Goal: Task Accomplishment & Management: Manage account settings

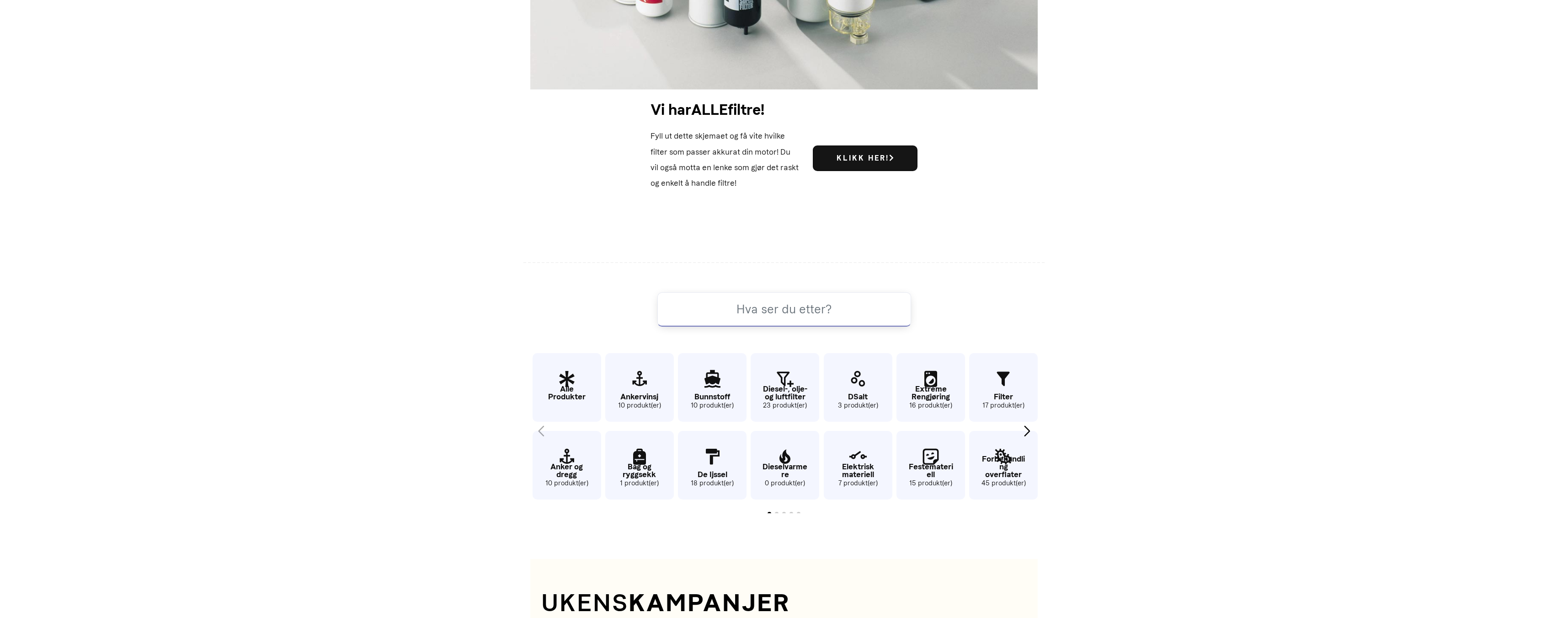
scroll to position [547, 0]
click at [703, 387] on icon "5 / 62" at bounding box center [712, 379] width 69 height 30
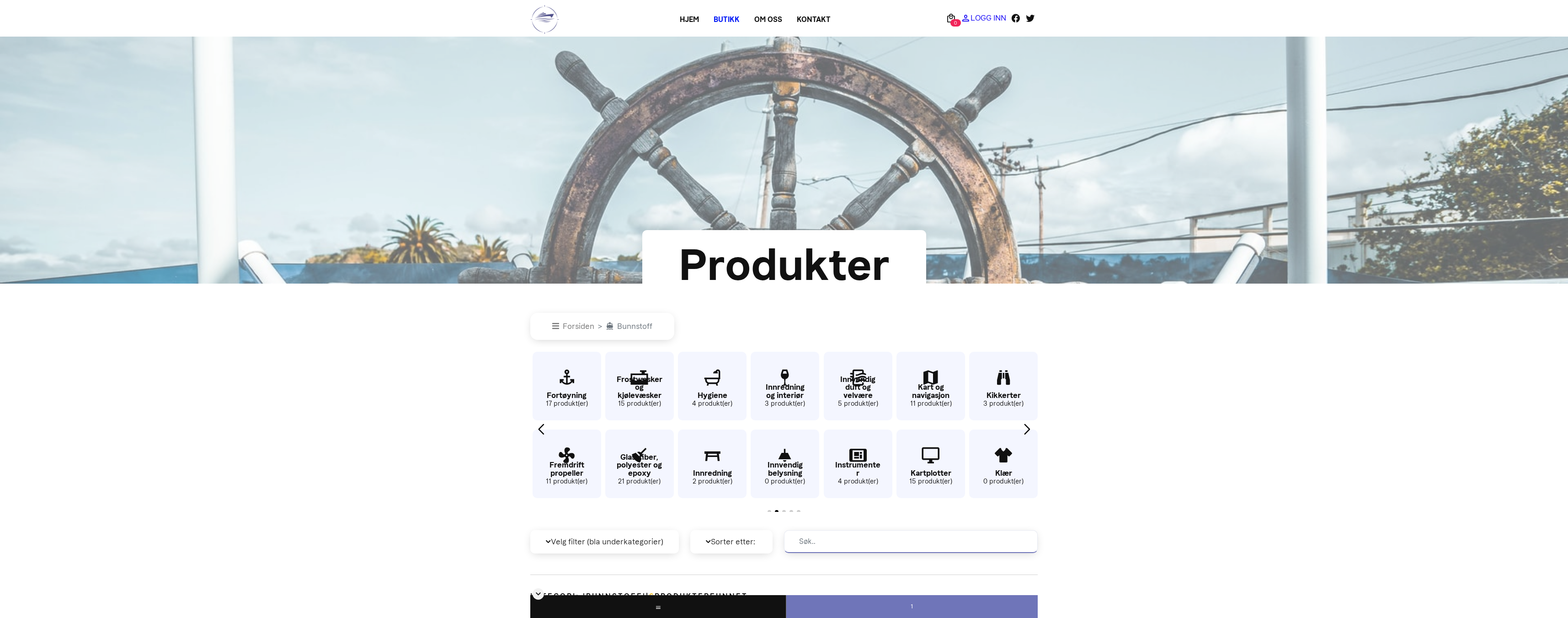
click at [981, 18] on p "Logg Inn" at bounding box center [988, 18] width 36 height 0
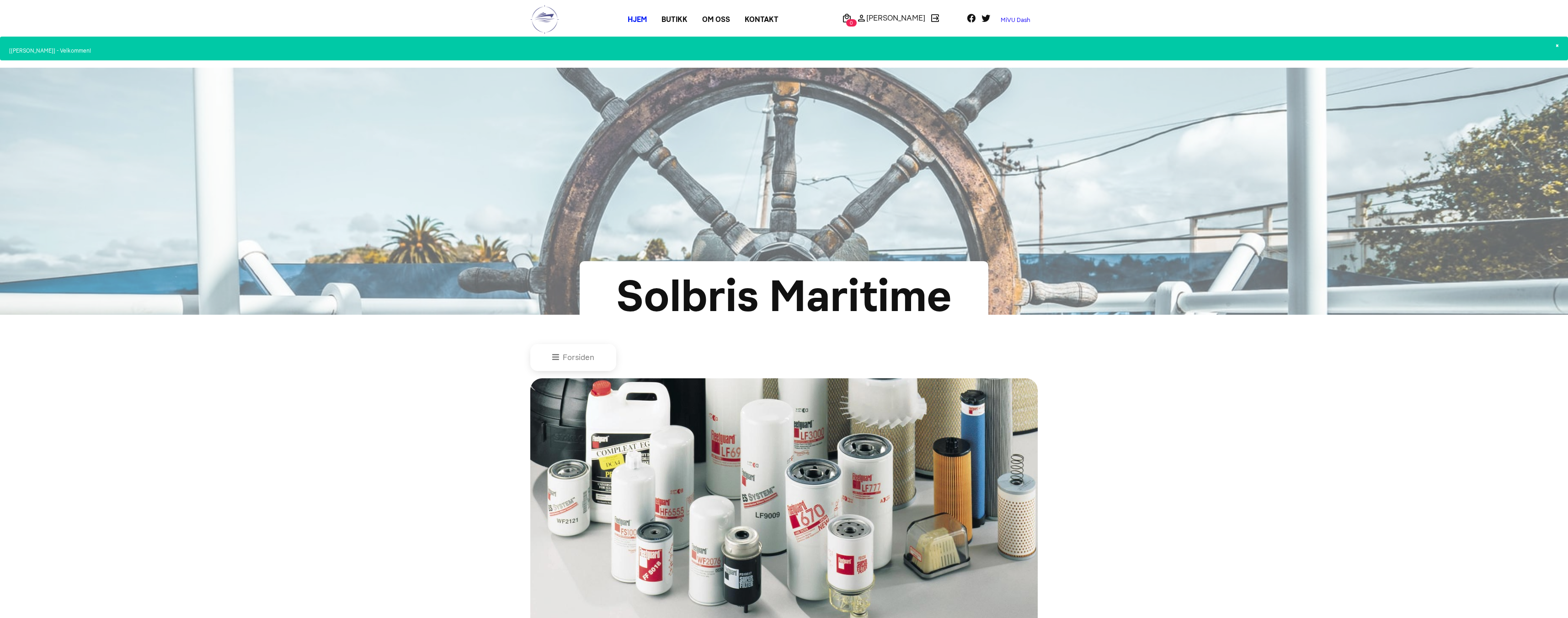
click at [1014, 19] on link "MiVU Dash" at bounding box center [1015, 20] width 44 height 15
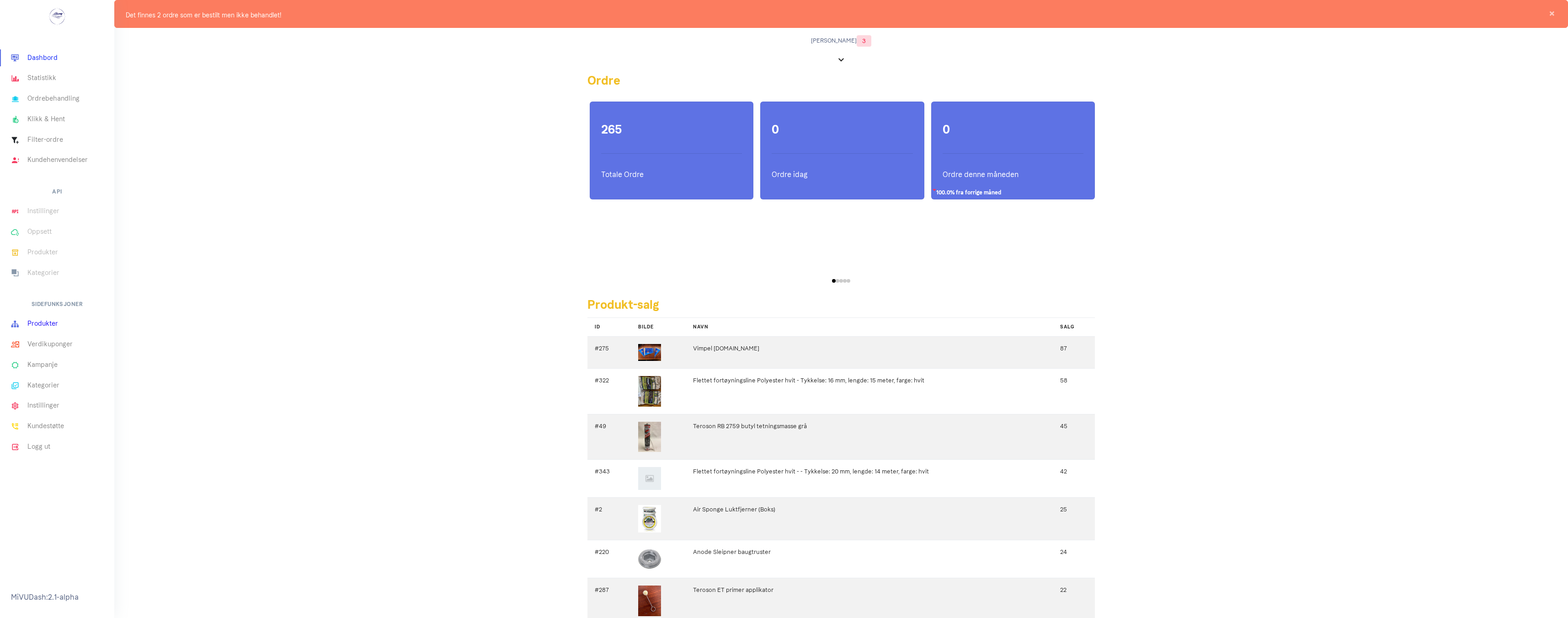
click at [38, 324] on link "Produkter" at bounding box center [57, 324] width 114 height 21
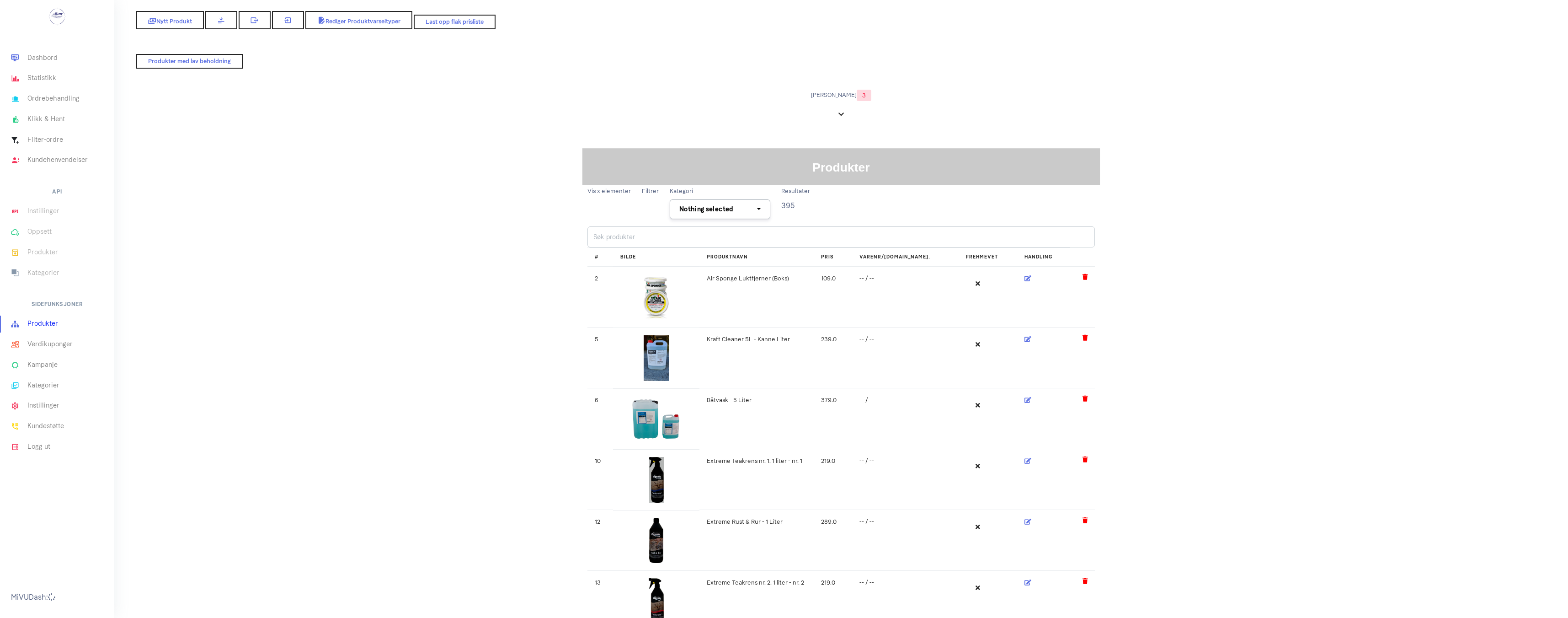
select select
click at [790, 205] on div "Nothing selected" at bounding box center [803, 209] width 76 height 10
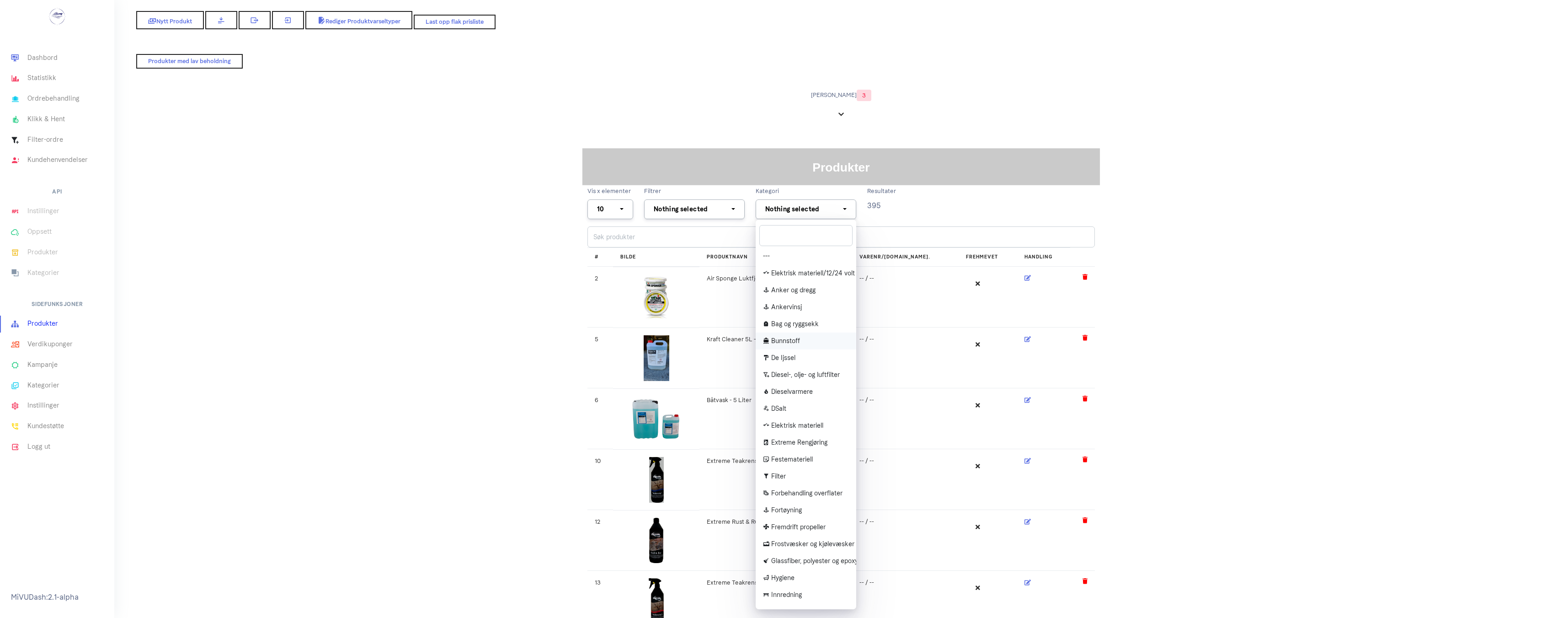
click at [780, 340] on span "Bunnstoff" at bounding box center [785, 341] width 29 height 10
select select "64"
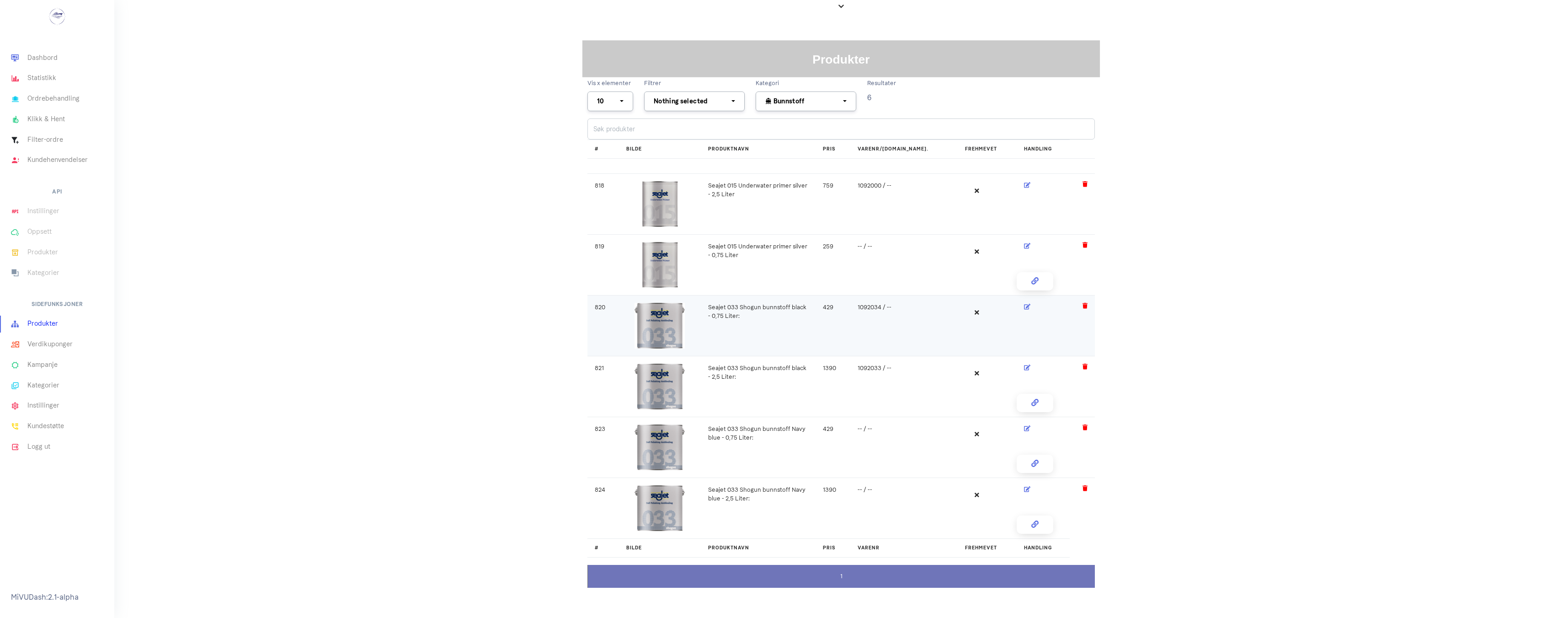
scroll to position [137, 0]
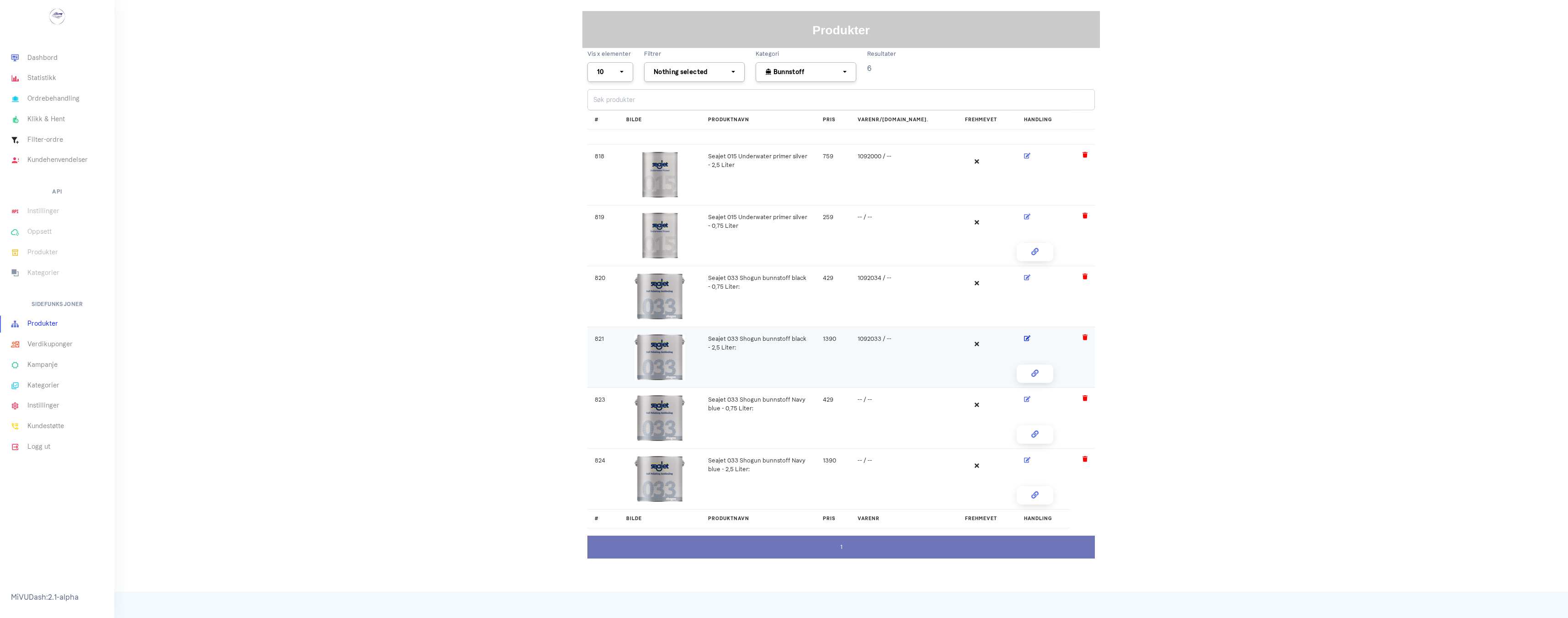
click at [1024, 339] on icon at bounding box center [1027, 338] width 7 height 6
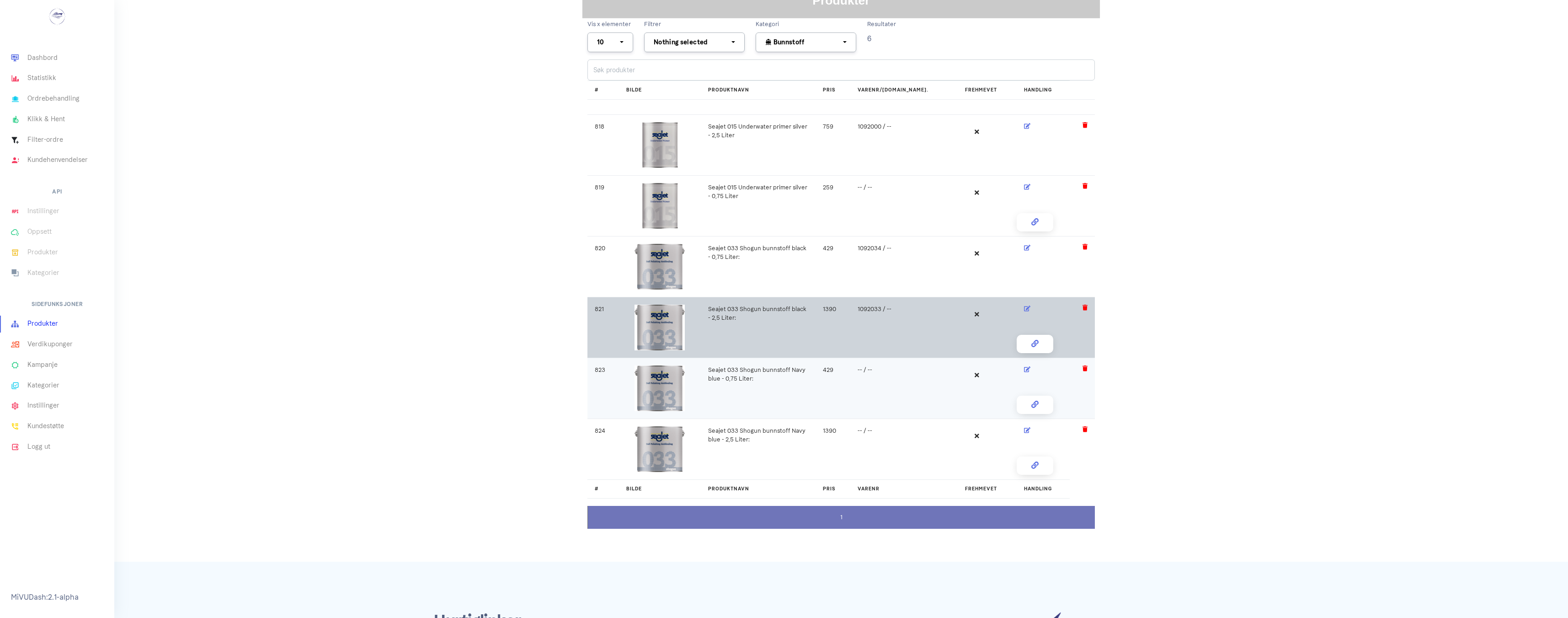
scroll to position [183, 0]
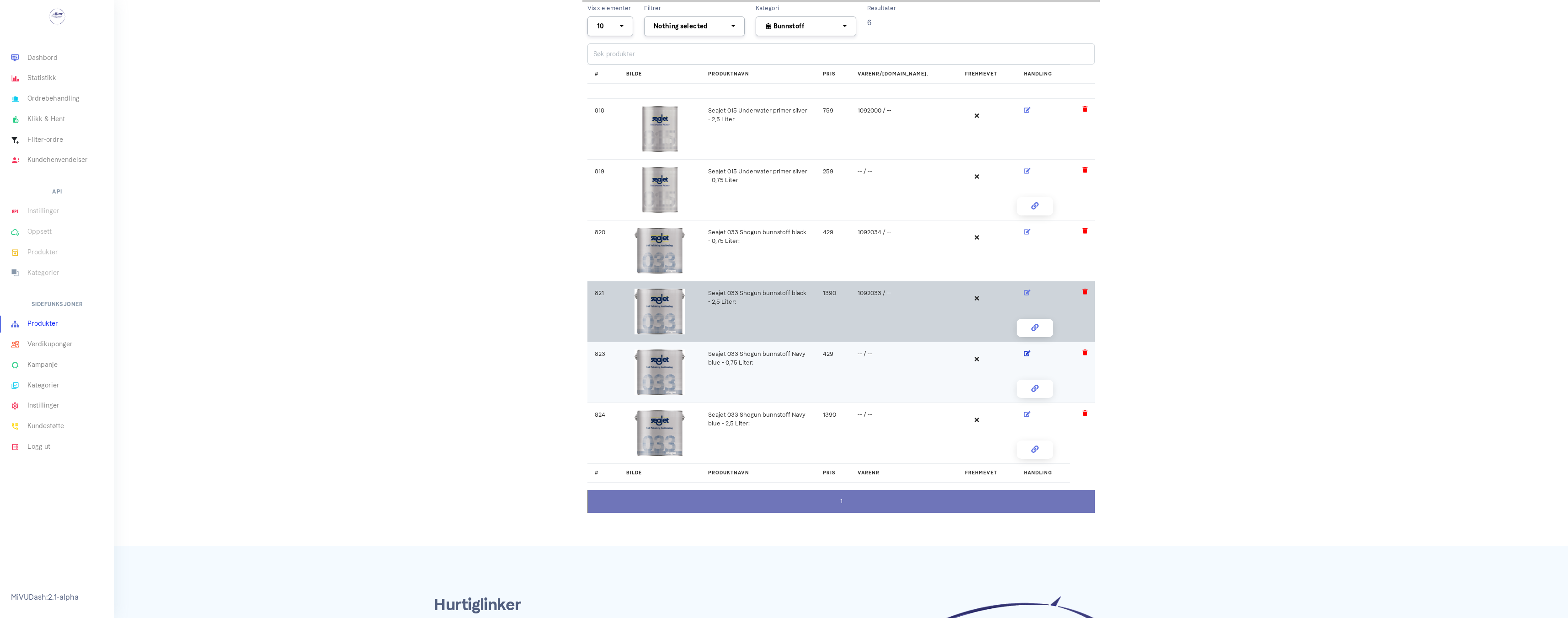
click at [1024, 353] on icon at bounding box center [1027, 353] width 7 height 6
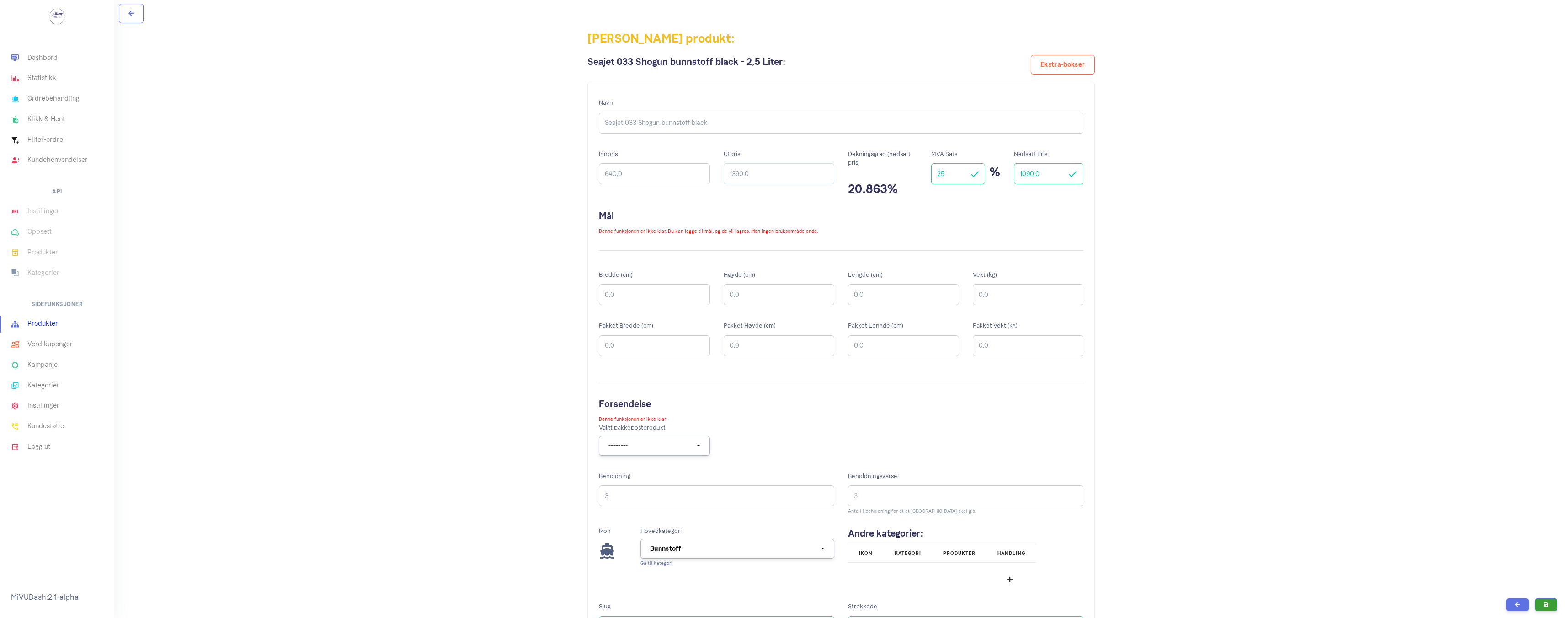
click at [735, 174] on input "1390.0" at bounding box center [779, 174] width 111 height 21
type input "1490.0"
click at [1027, 175] on input "1090.0" at bounding box center [1049, 174] width 69 height 21
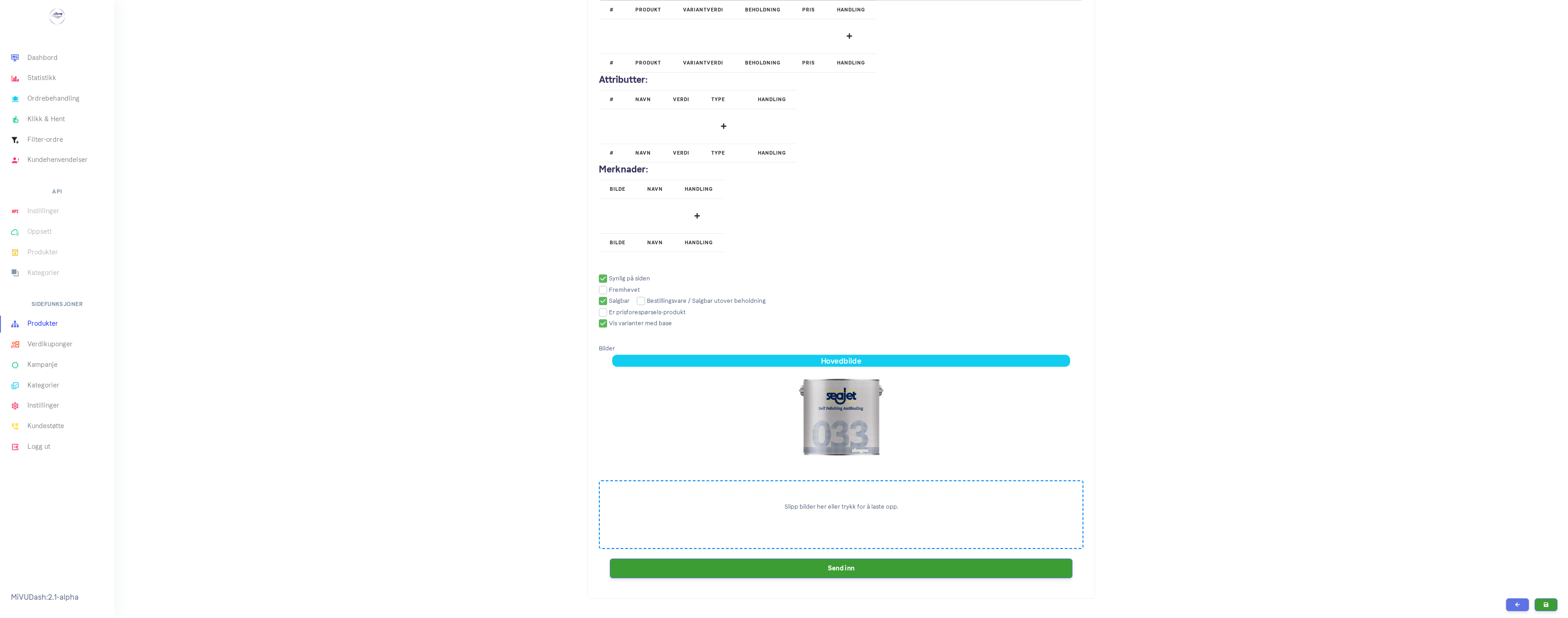
scroll to position [1189, 0]
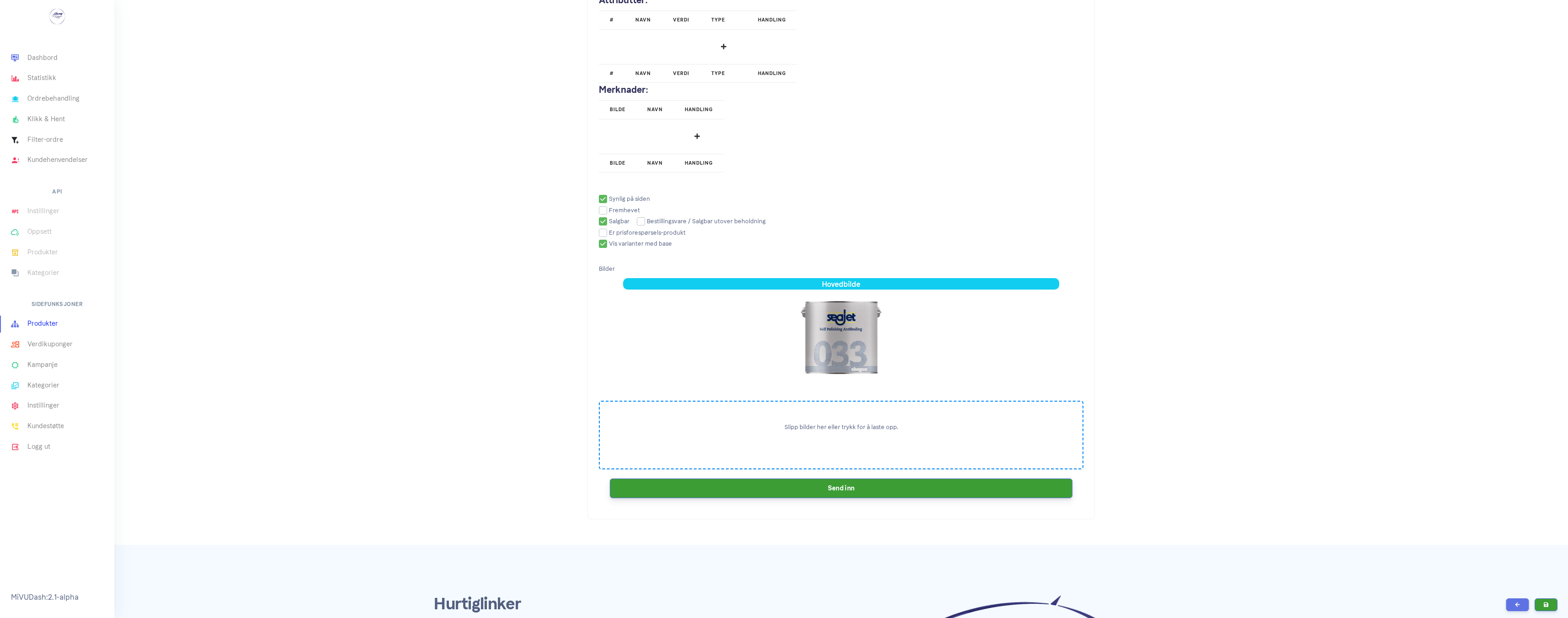
type input "1290.0"
click at [795, 491] on button "Send inn" at bounding box center [841, 488] width 463 height 19
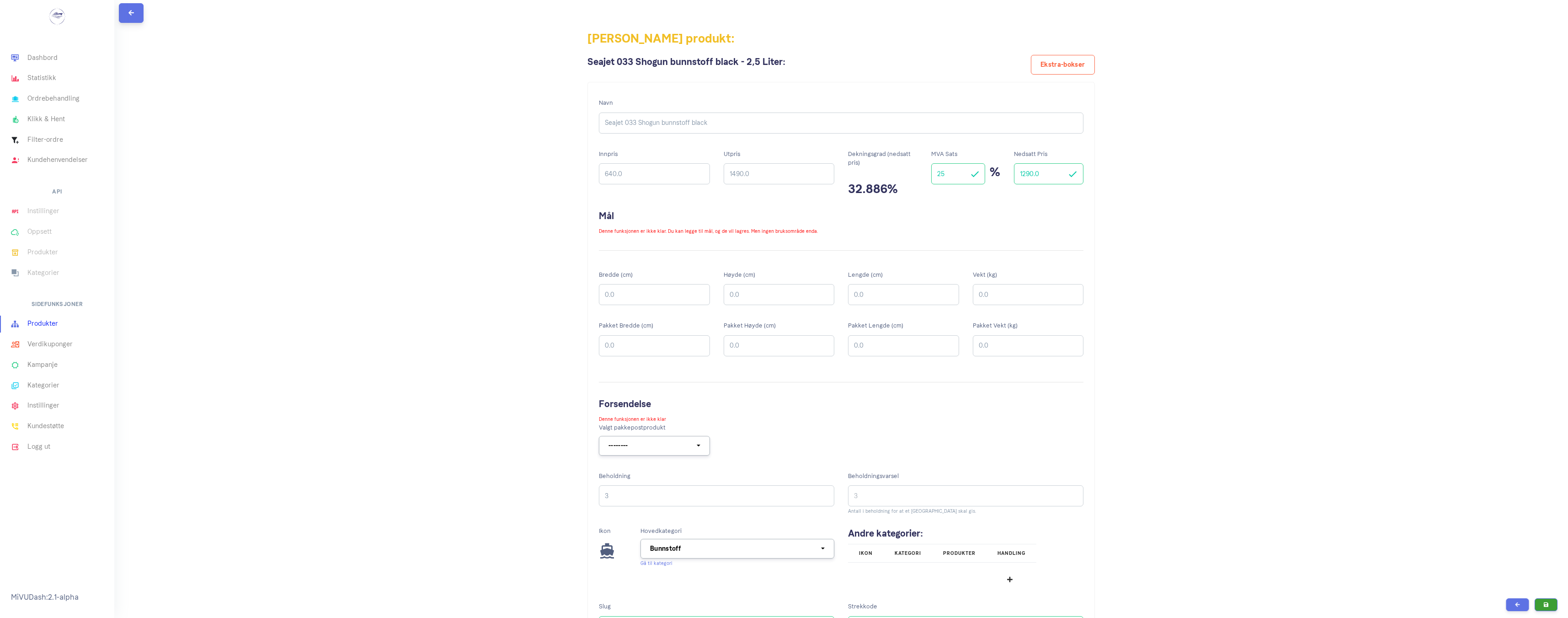
click at [125, 18] on button at bounding box center [131, 13] width 25 height 19
click at [737, 174] on input "429.0" at bounding box center [779, 174] width 111 height 21
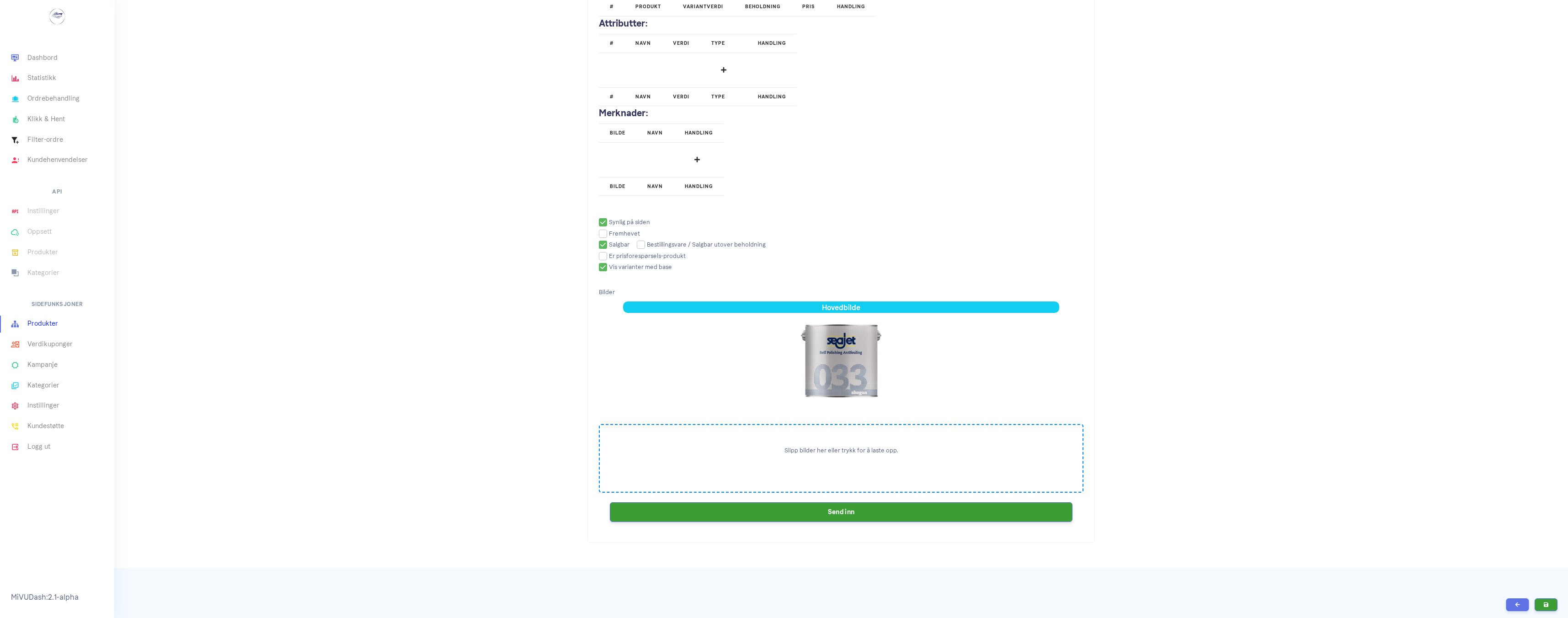
scroll to position [1235, 0]
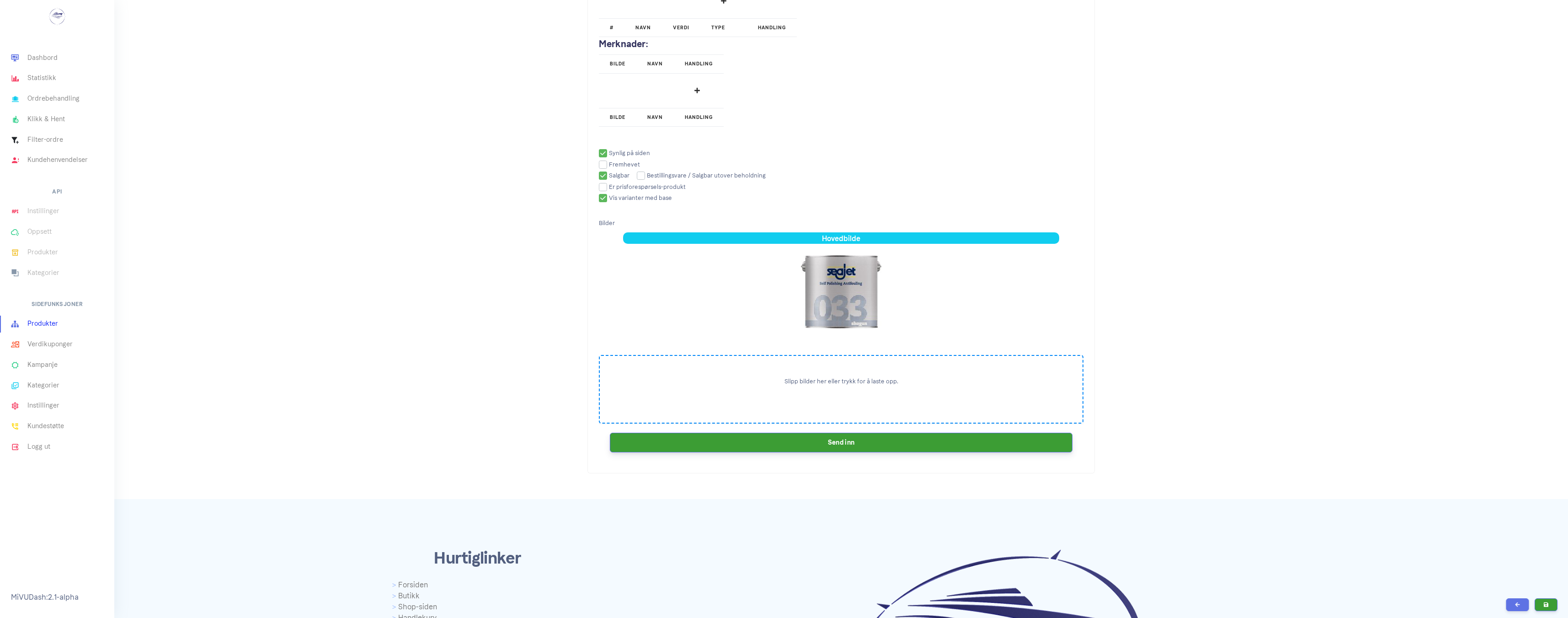
type input "449.0"
click at [827, 448] on button "Send inn" at bounding box center [841, 442] width 463 height 19
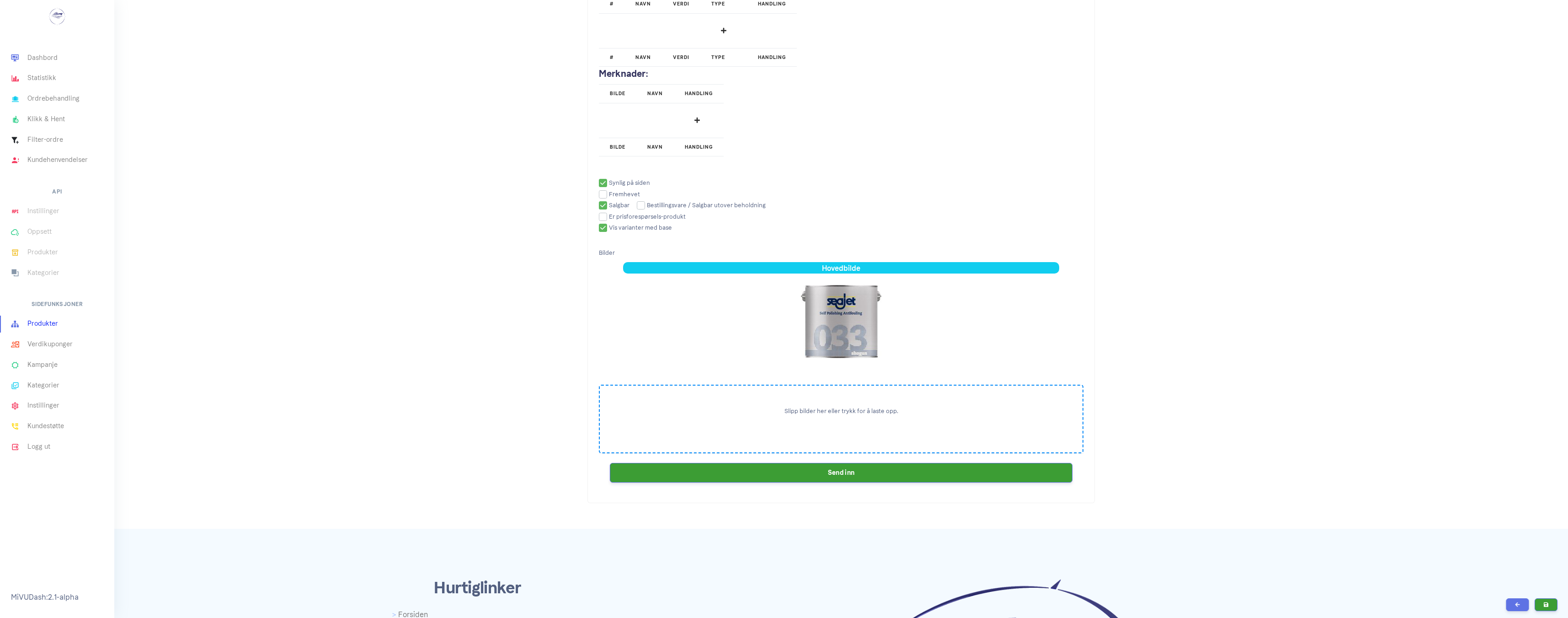
scroll to position [1189, 0]
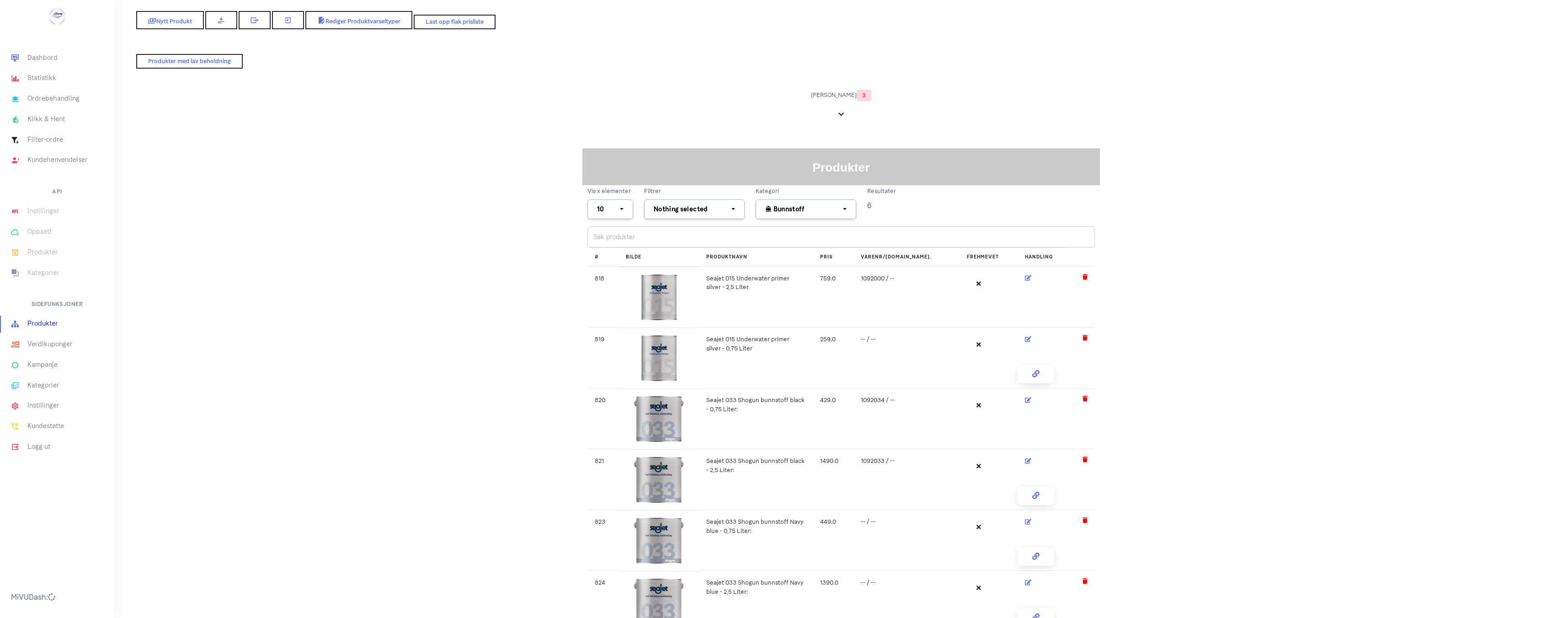
select select
select select "64"
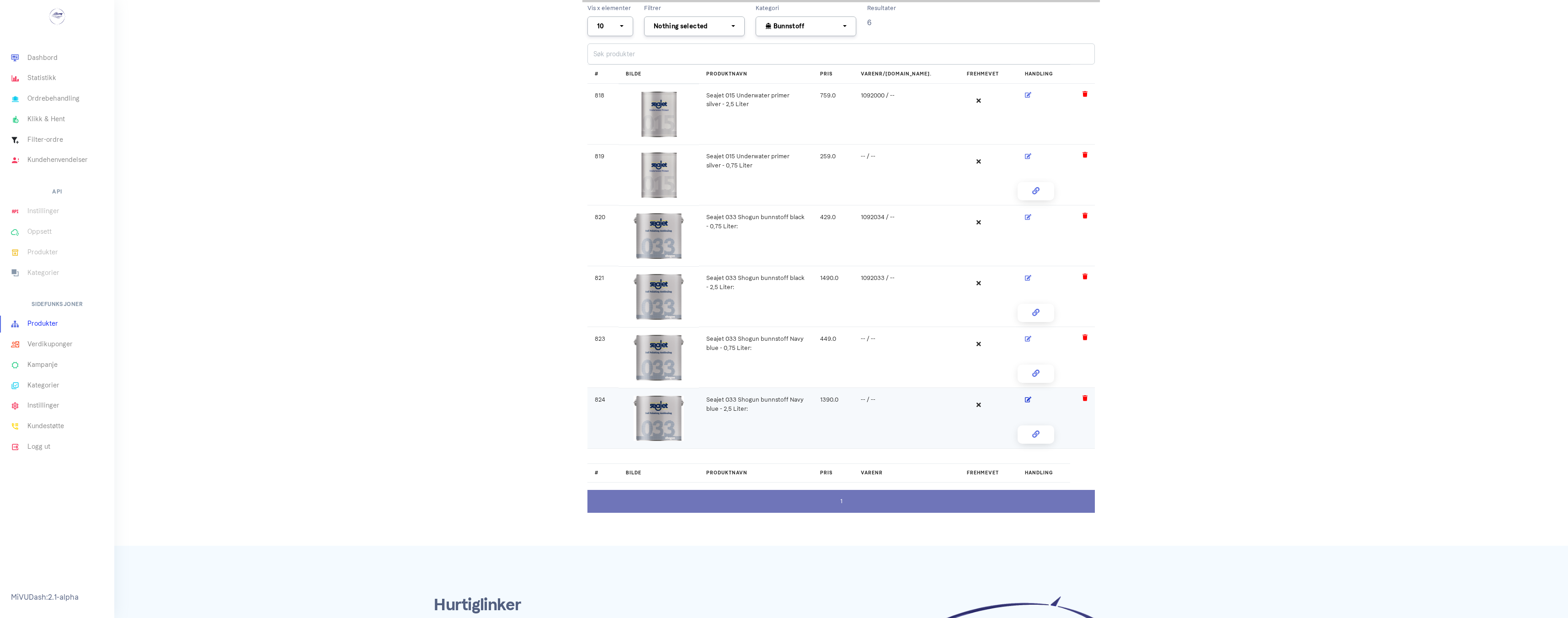
click at [1025, 399] on icon at bounding box center [1028, 399] width 7 height 6
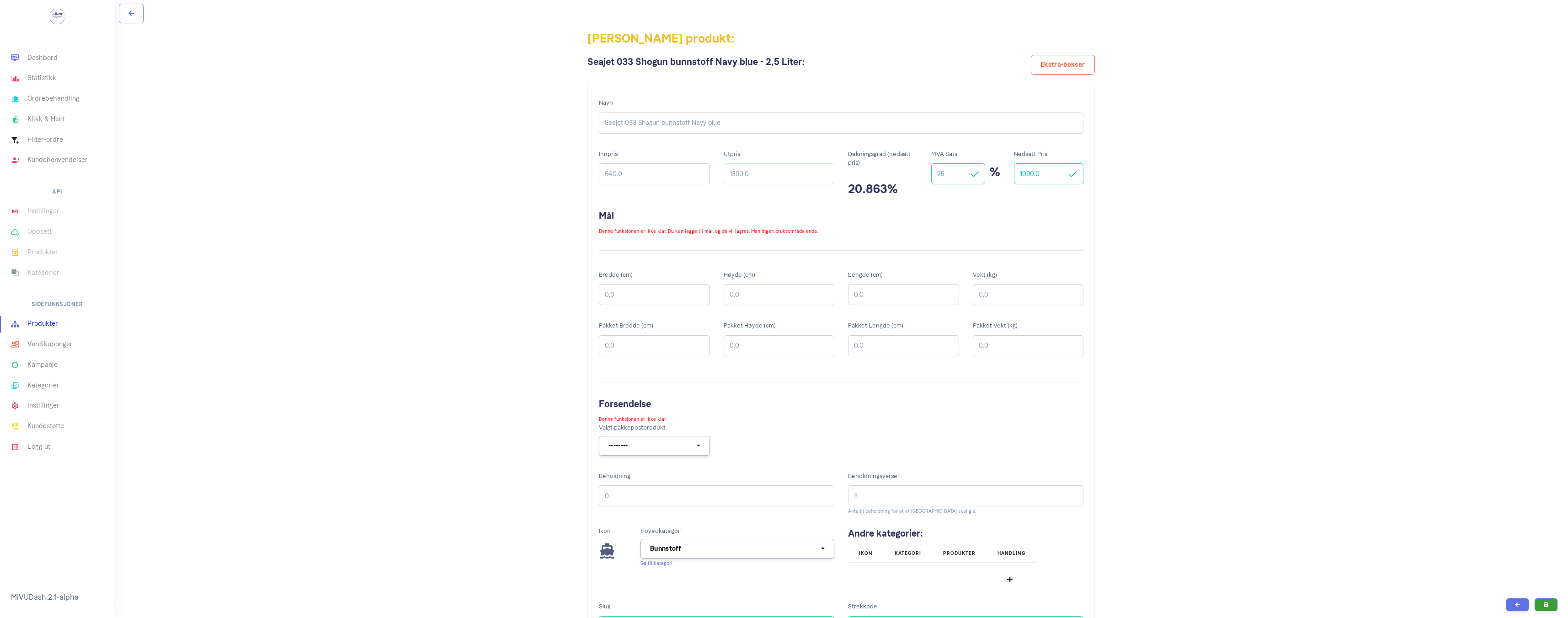
click at [738, 174] on input "1390.0" at bounding box center [779, 174] width 111 height 21
type input "1490.0"
click at [1026, 174] on input "1090.0" at bounding box center [1049, 174] width 69 height 21
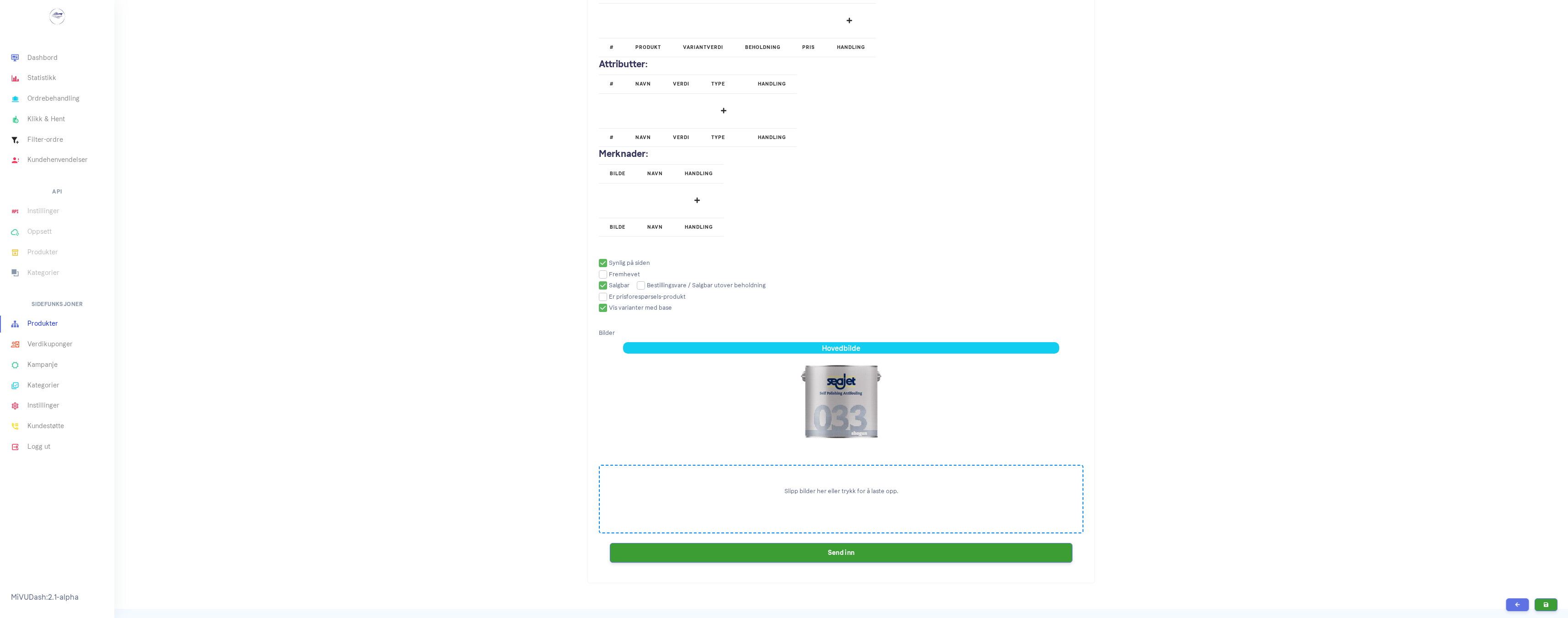
scroll to position [1189, 0]
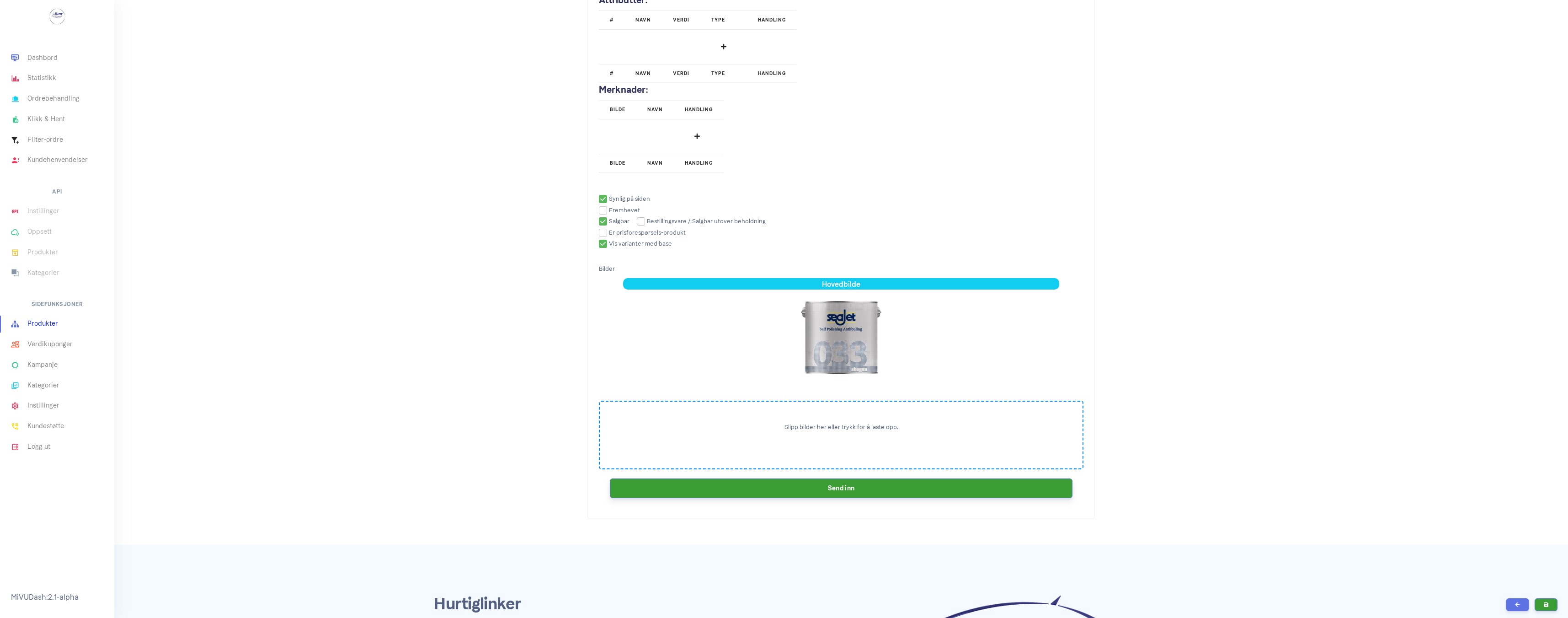
type input "1290.0"
click at [698, 495] on button "Send inn" at bounding box center [841, 488] width 463 height 19
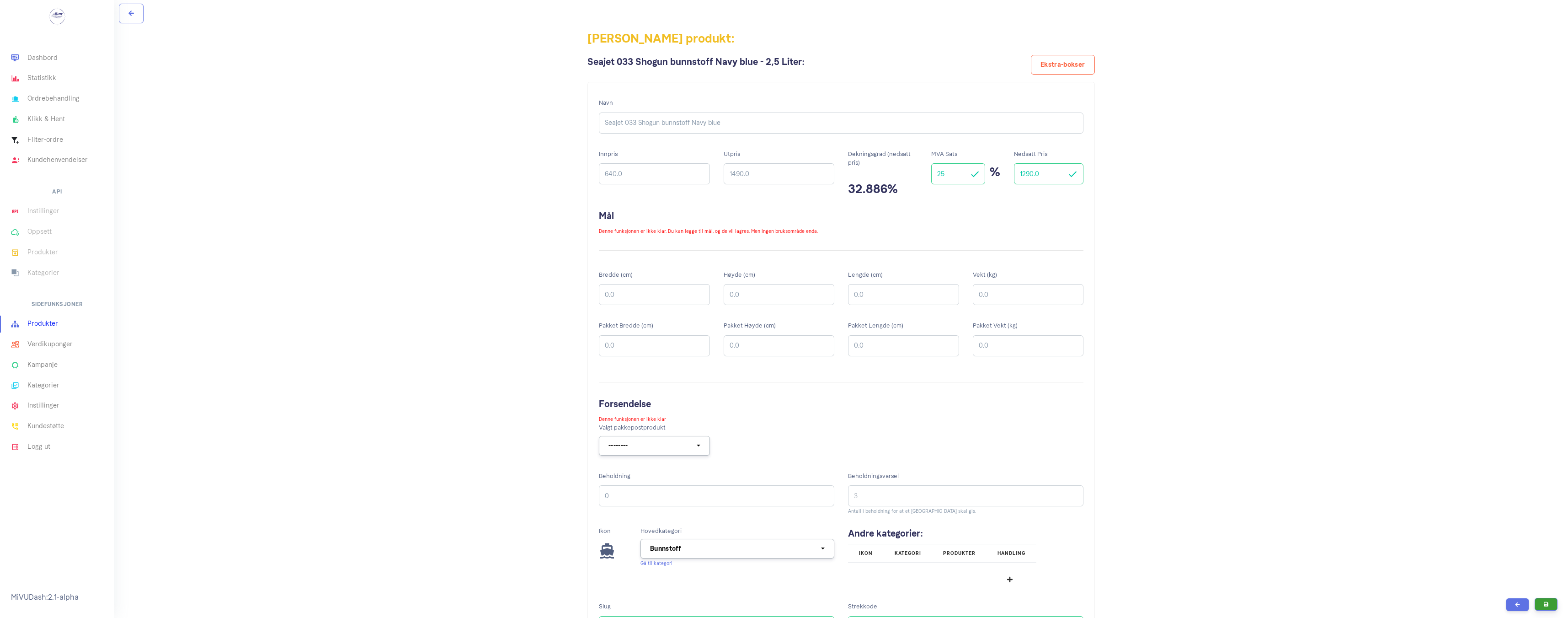
click at [1550, 605] on button "submit" at bounding box center [1546, 604] width 23 height 13
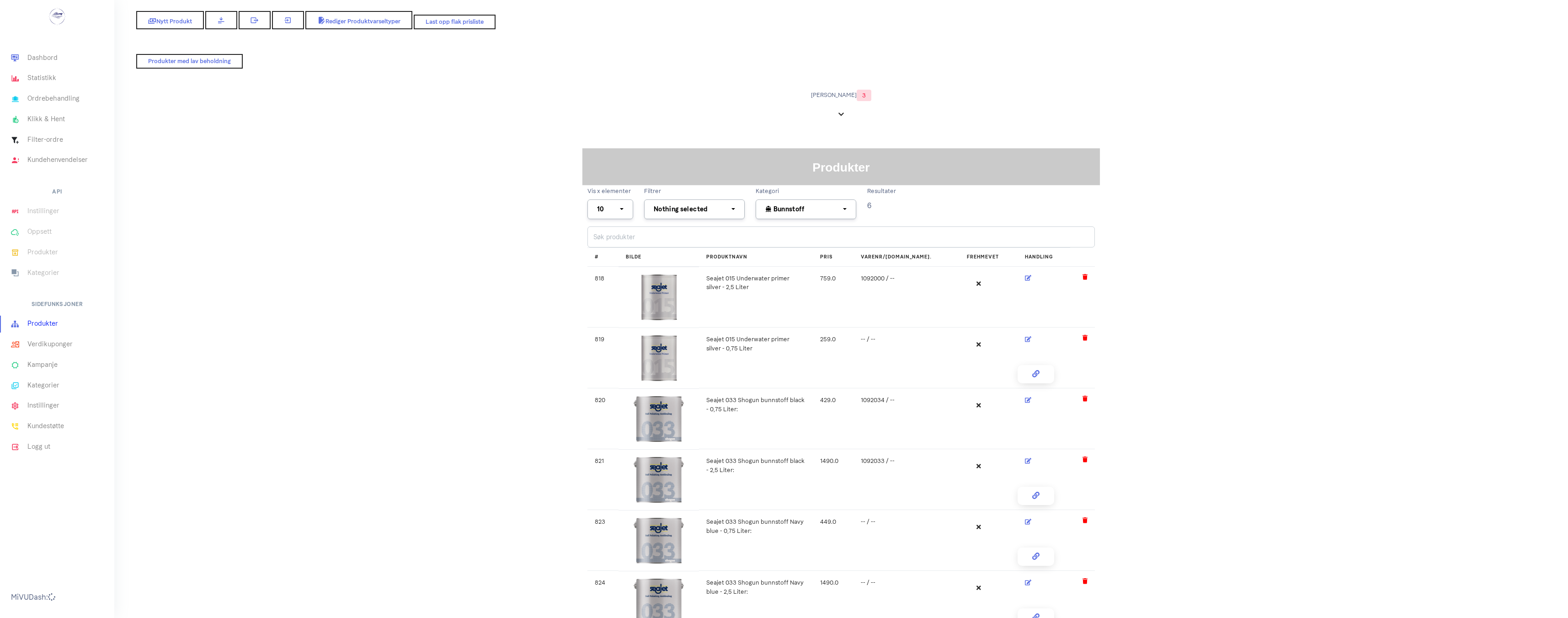
select select
select select "64"
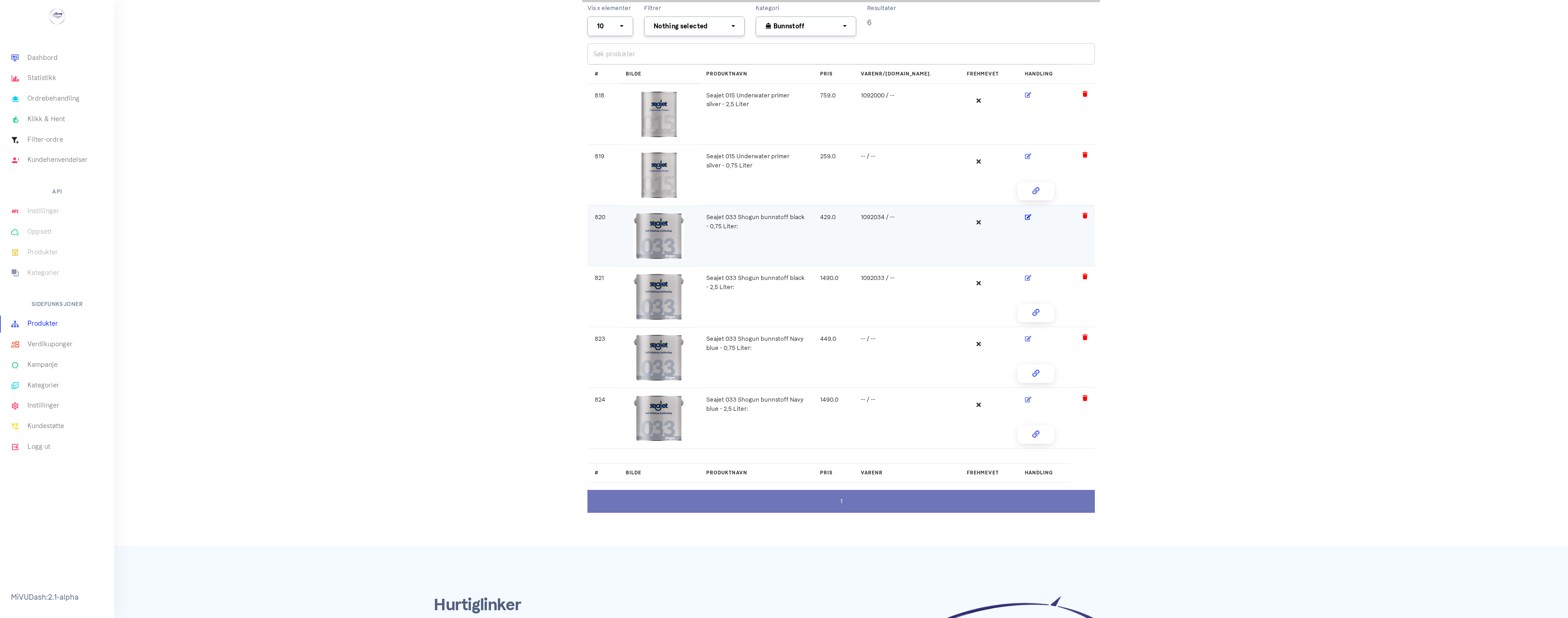
click at [1025, 217] on icon at bounding box center [1028, 217] width 7 height 6
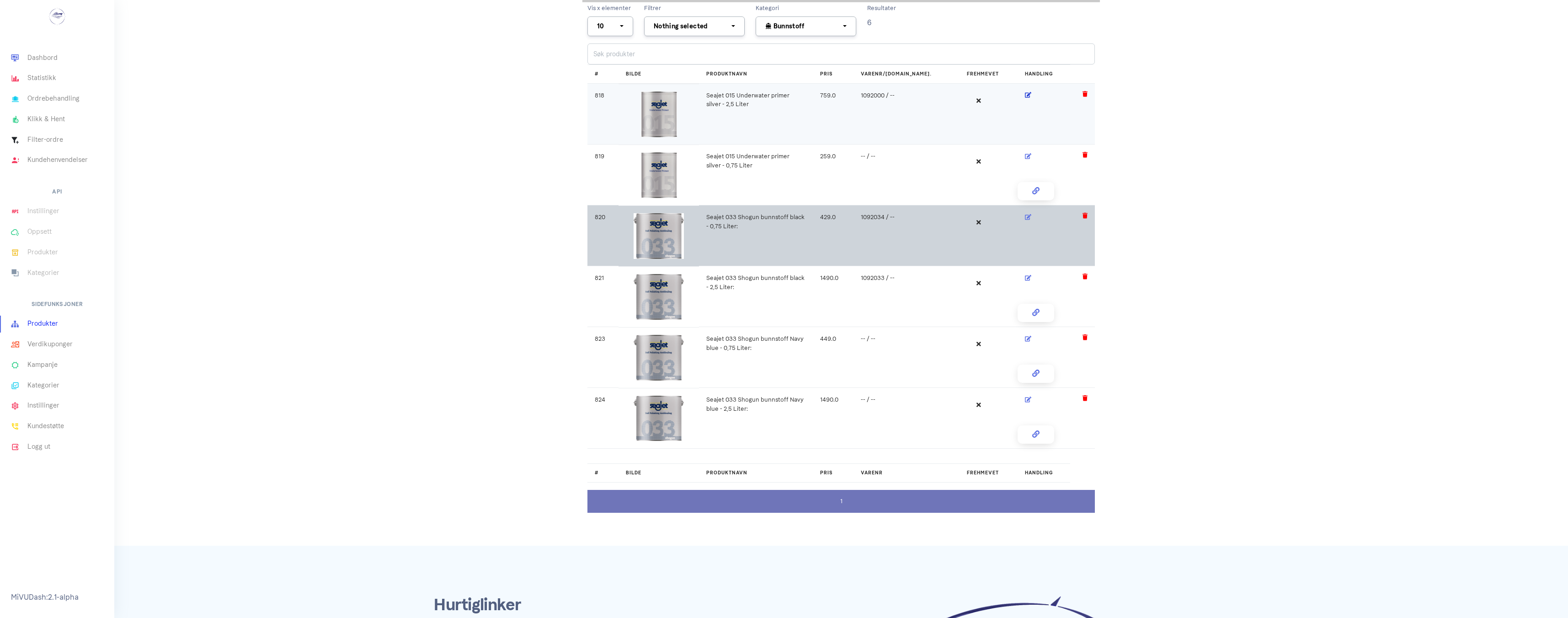
click at [1025, 95] on icon at bounding box center [1028, 95] width 7 height 6
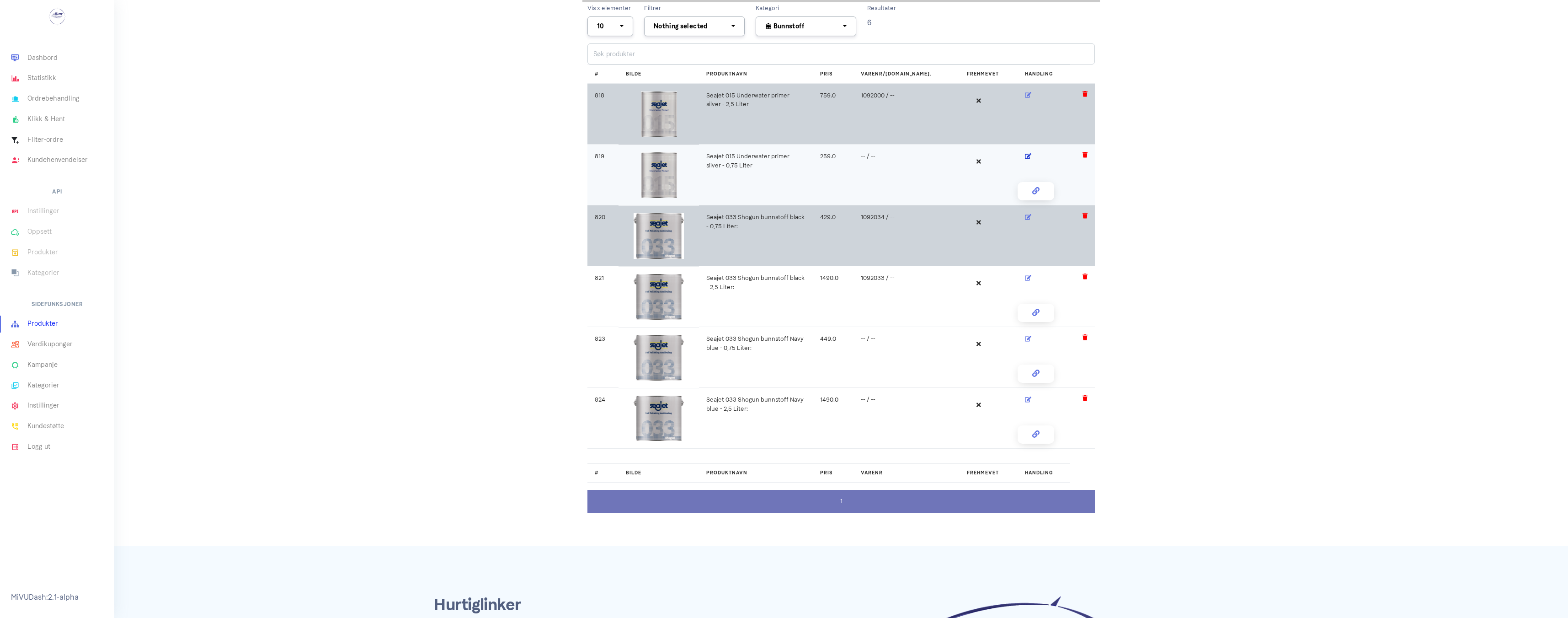
click at [1025, 154] on icon at bounding box center [1028, 156] width 7 height 6
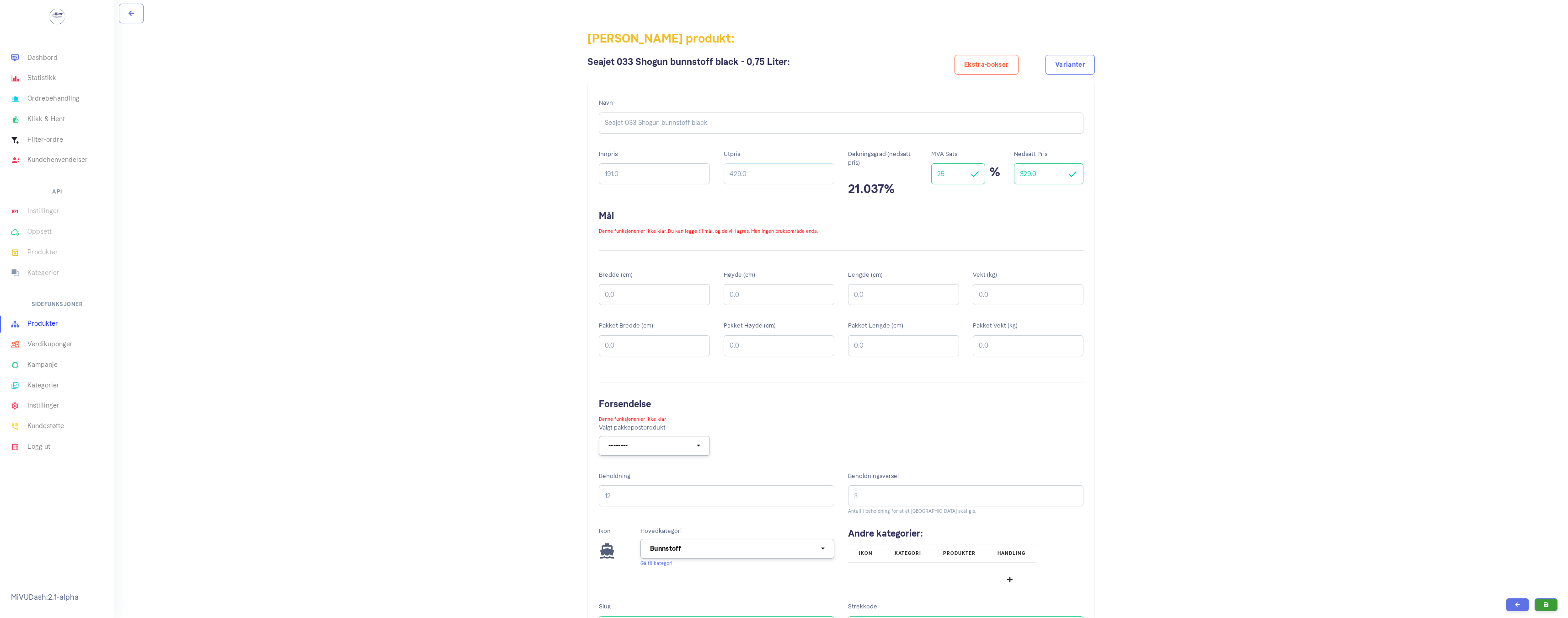
click at [735, 174] on input "429.0" at bounding box center [779, 174] width 111 height 21
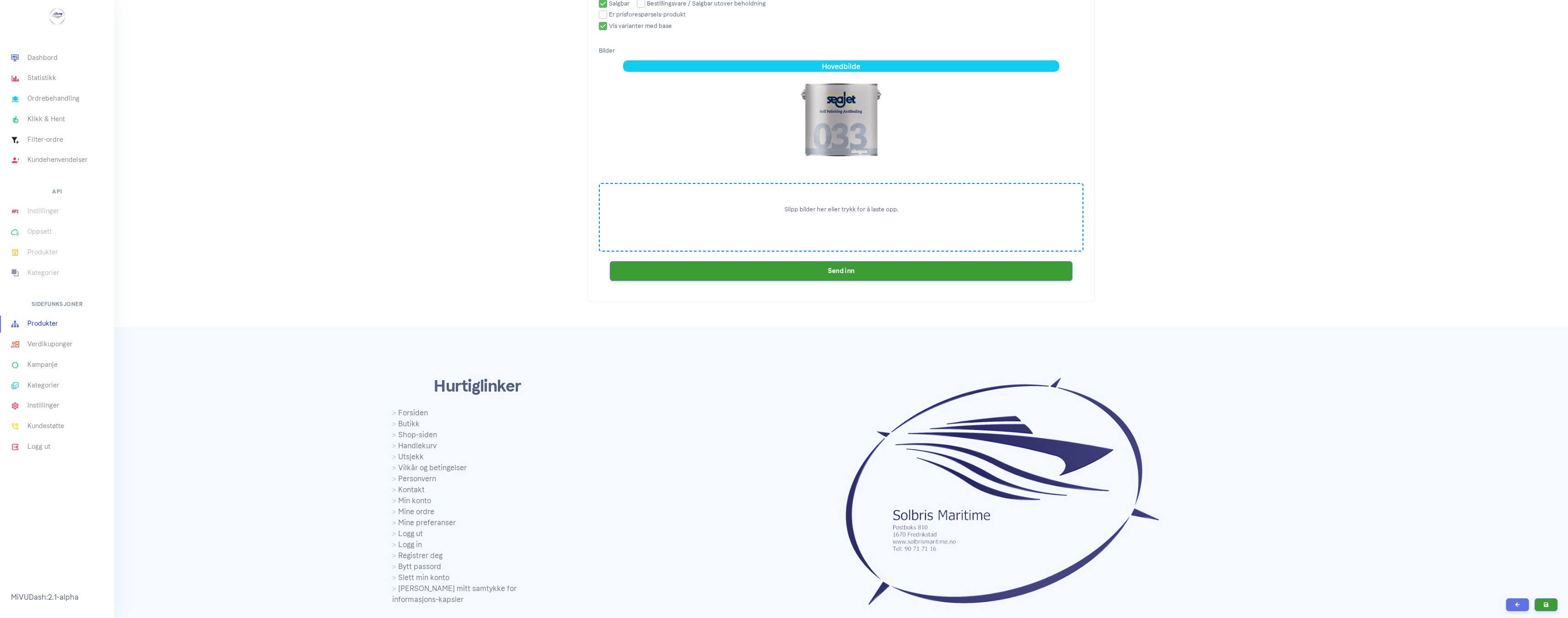
scroll to position [1554, 0]
type input "449.0"
click at [925, 273] on button "Send inn" at bounding box center [841, 270] width 463 height 19
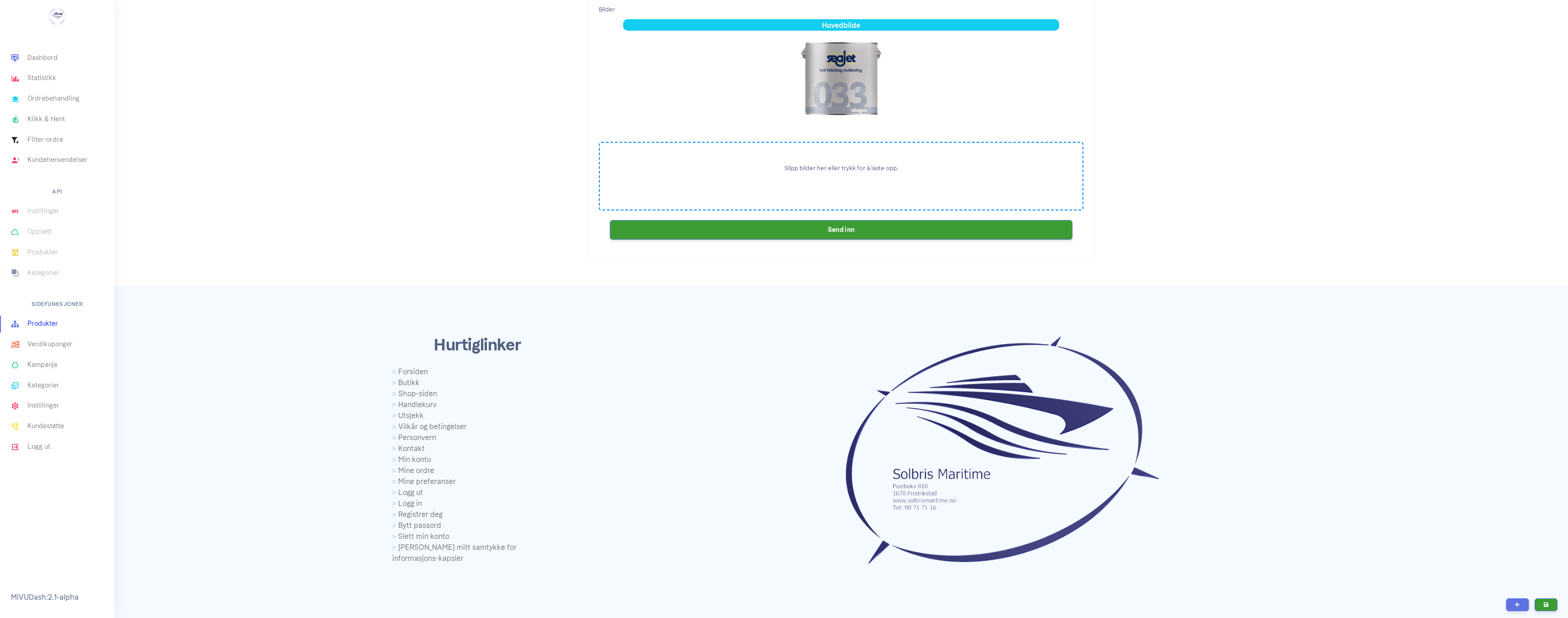
scroll to position [1646, 0]
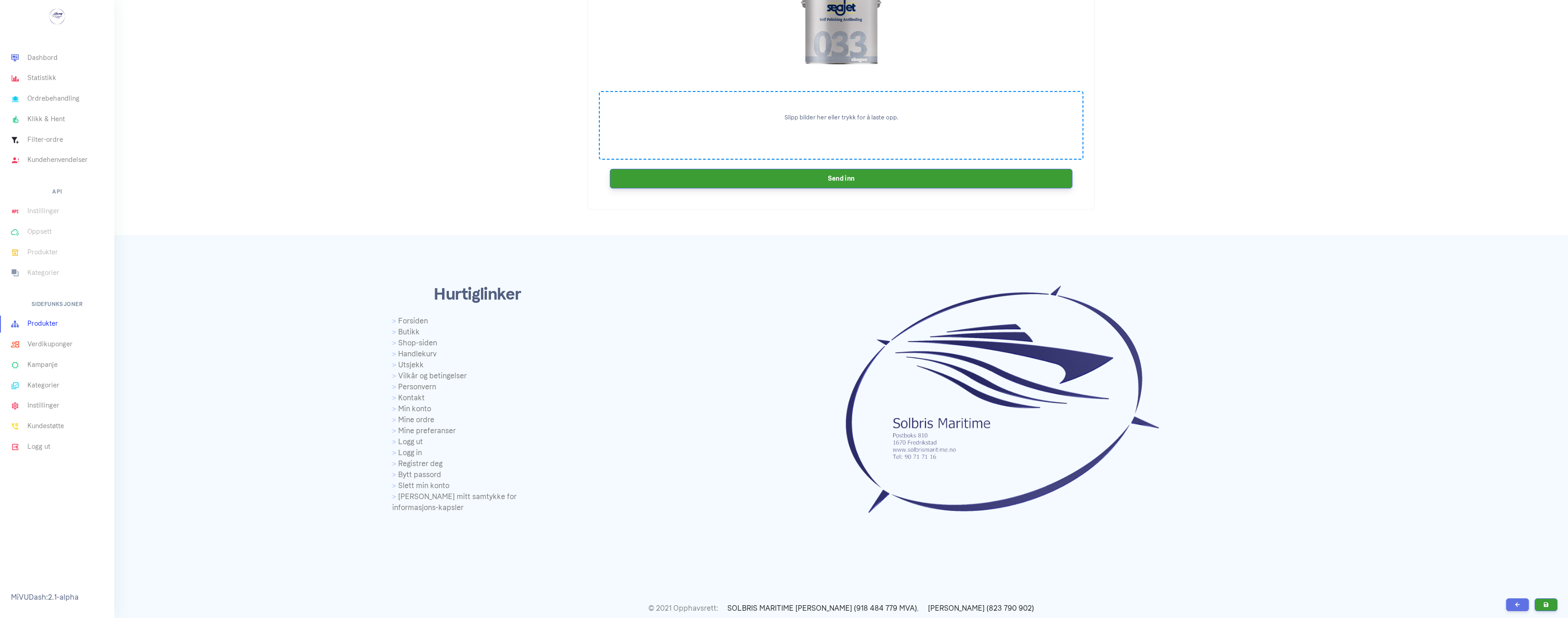
click at [669, 178] on button "Send inn" at bounding box center [841, 178] width 463 height 19
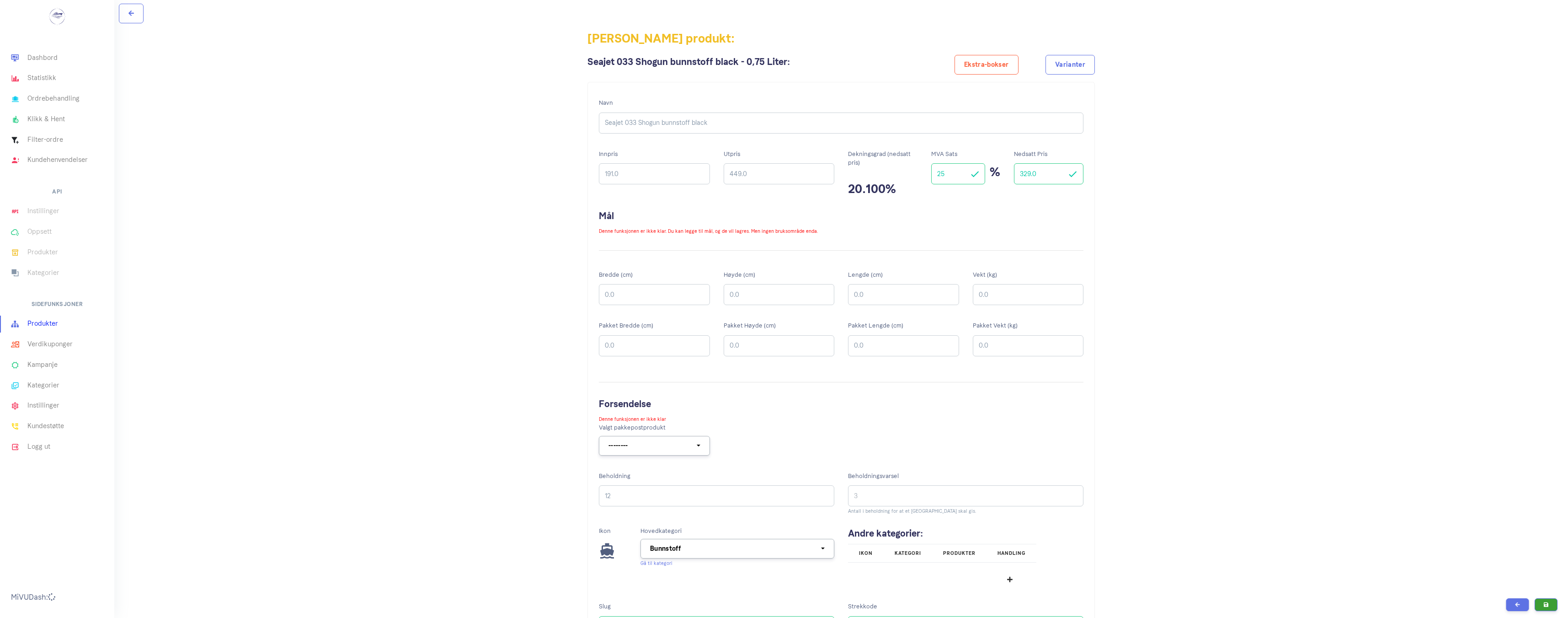
scroll to position [1646, 0]
drag, startPoint x: 738, startPoint y: 177, endPoint x: 730, endPoint y: 179, distance: 8.2
click at [730, 179] on input "759.0" at bounding box center [779, 174] width 111 height 21
type input "839.0"
click at [891, 219] on h2 "Mål" at bounding box center [841, 216] width 485 height 14
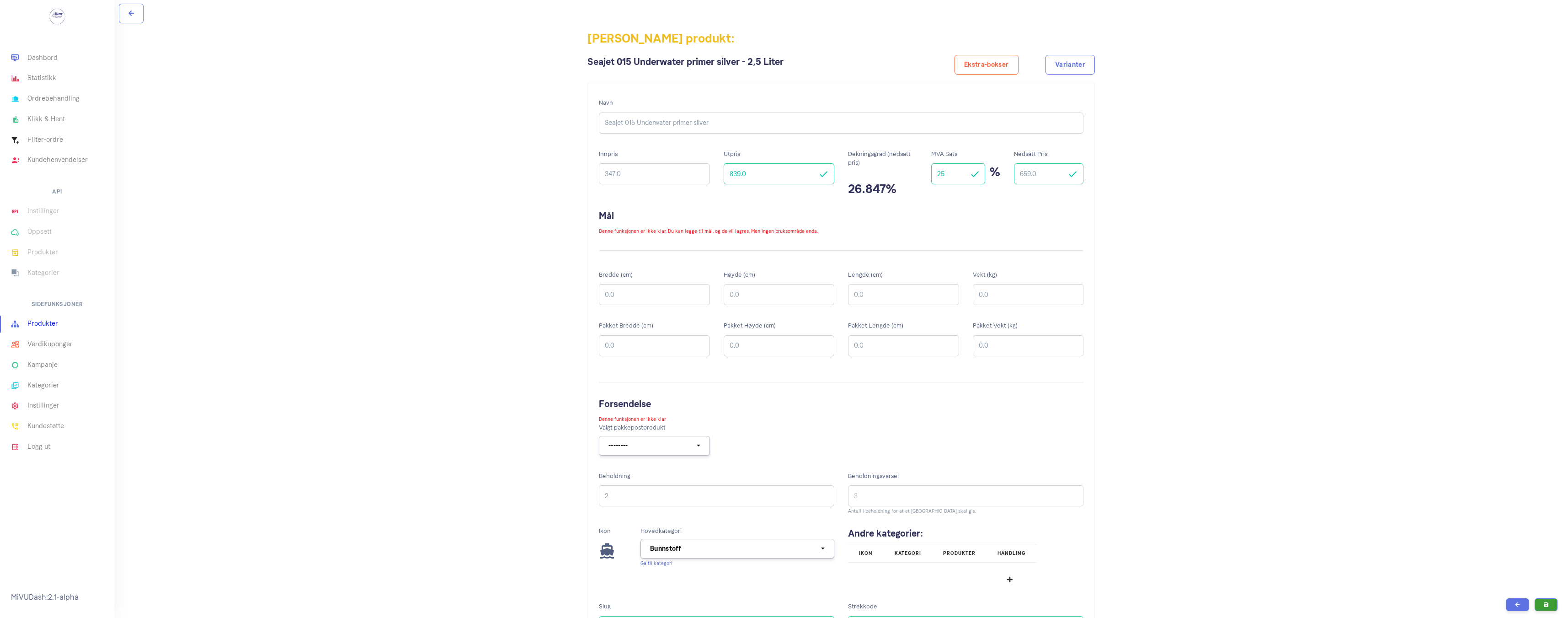
drag, startPoint x: 1024, startPoint y: 173, endPoint x: 1017, endPoint y: 179, distance: 9.2
click at [1018, 179] on input "659.0" at bounding box center [1049, 174] width 69 height 21
click at [1012, 192] on div "Nedsatt Pris 759.0" at bounding box center [1048, 177] width 83 height 65
click at [1027, 174] on input "759.0" at bounding box center [1049, 174] width 69 height 21
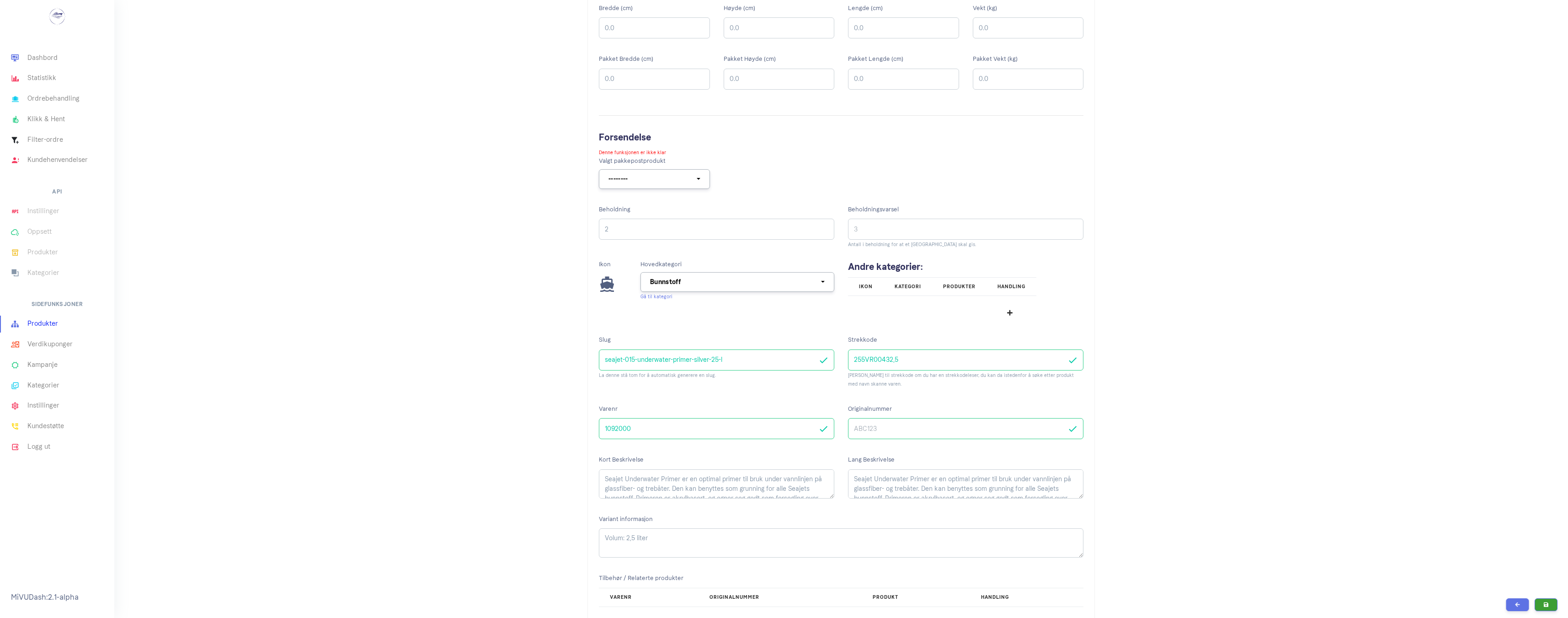
scroll to position [275, 0]
type input "789.0"
click at [1544, 603] on icon "submit" at bounding box center [1546, 604] width 5 height 5
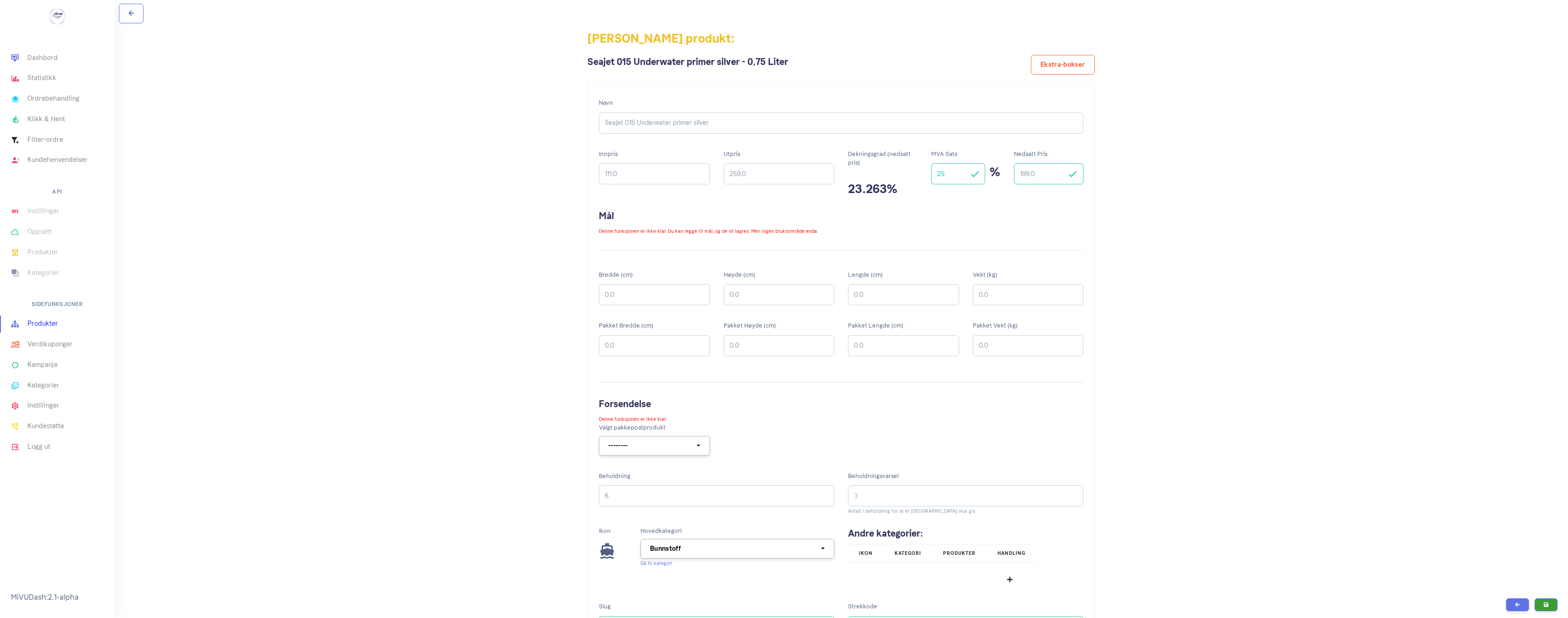
drag, startPoint x: 1029, startPoint y: 174, endPoint x: 1015, endPoint y: 177, distance: 14.3
click at [1017, 177] on input "199.0" at bounding box center [1049, 174] width 69 height 21
type input "220.0"
click at [737, 174] on input "259.0" at bounding box center [779, 174] width 111 height 21
type input "279.0"
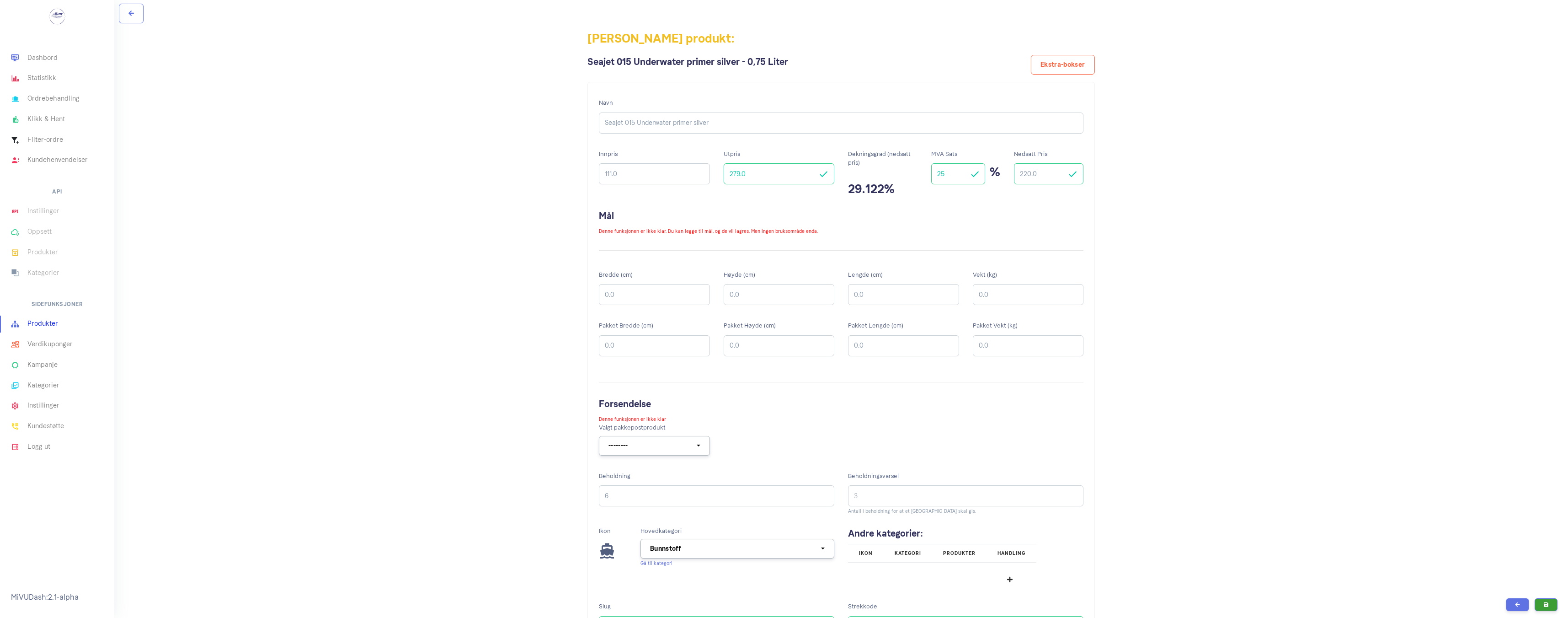
click at [1026, 174] on input "220.0" at bounding box center [1049, 174] width 69 height 21
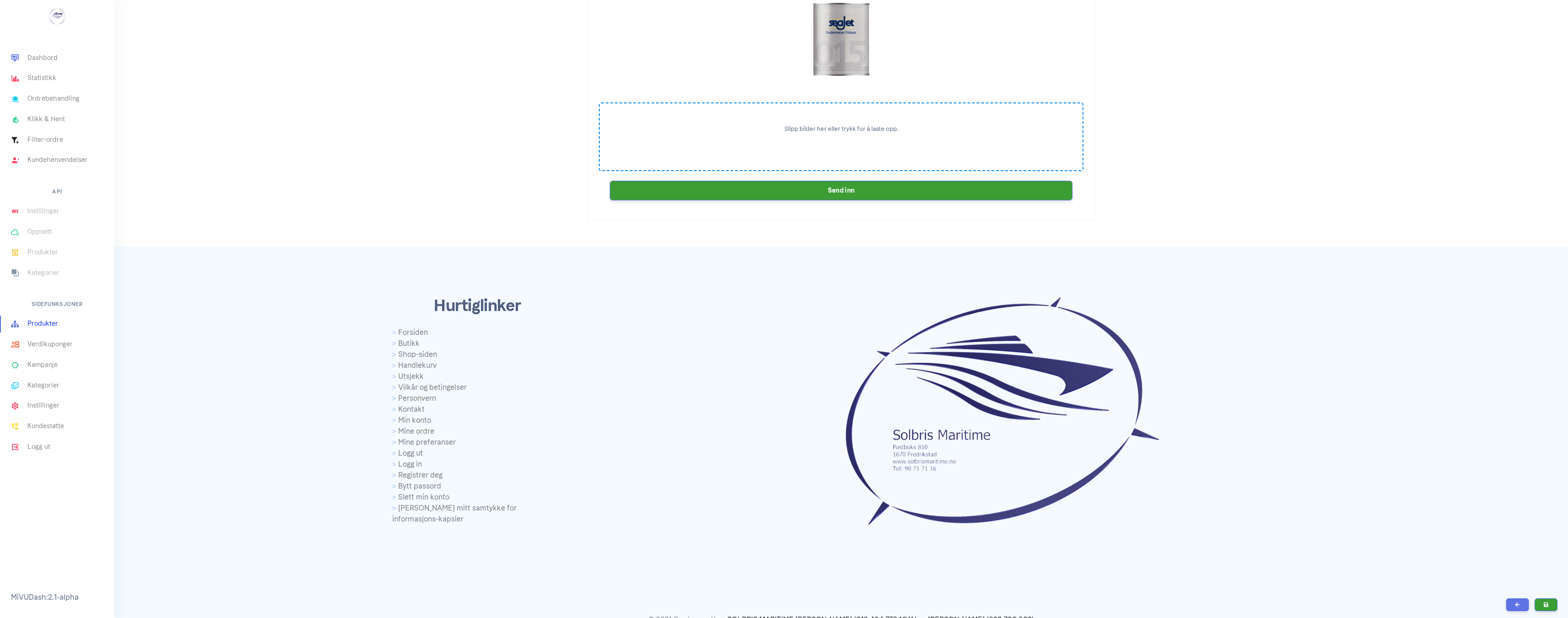
scroll to position [1556, 0]
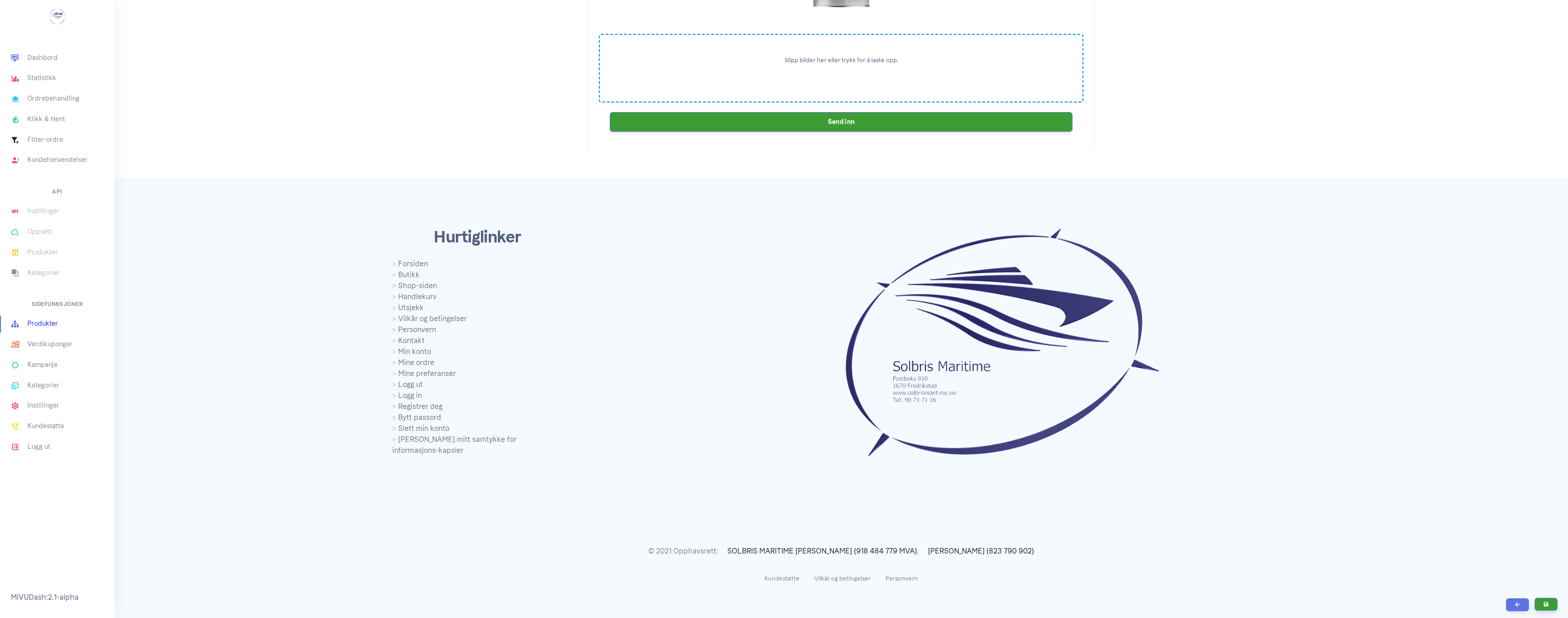
type input "230.0"
click at [1545, 602] on icon "submit" at bounding box center [1546, 604] width 5 height 5
